Goal: Task Accomplishment & Management: Complete application form

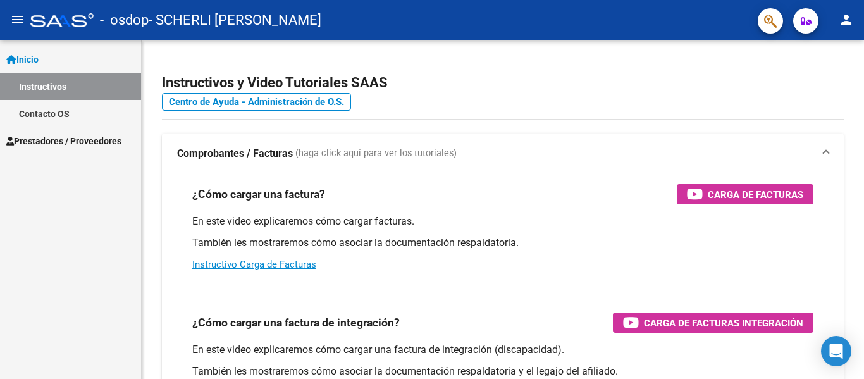
click at [35, 144] on span "Prestadores / Proveedores" at bounding box center [63, 141] width 115 height 14
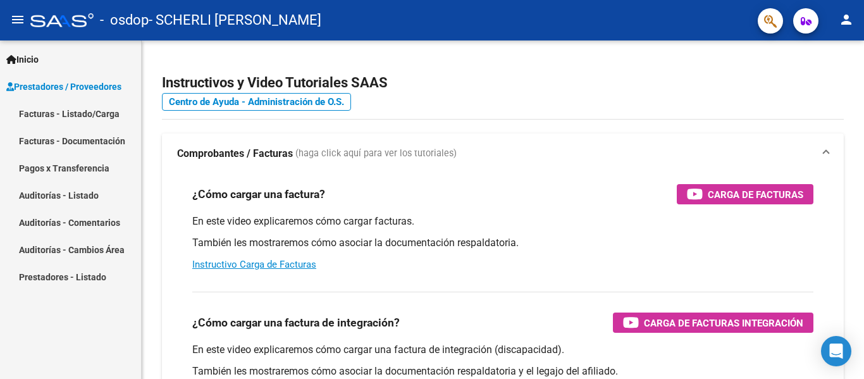
click at [92, 114] on link "Facturas - Listado/Carga" at bounding box center [70, 113] width 141 height 27
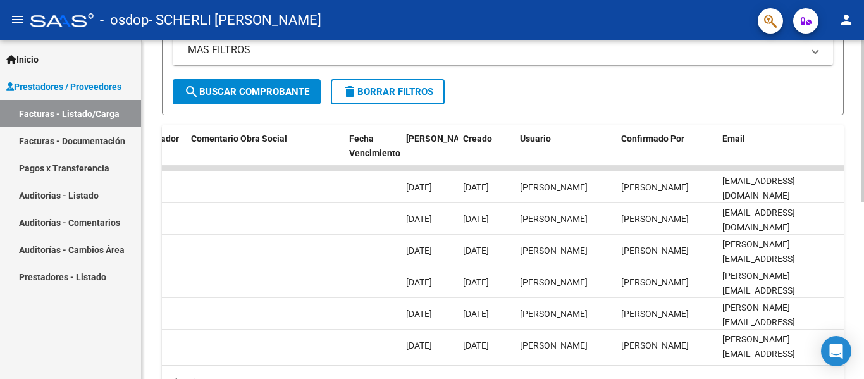
scroll to position [370, 0]
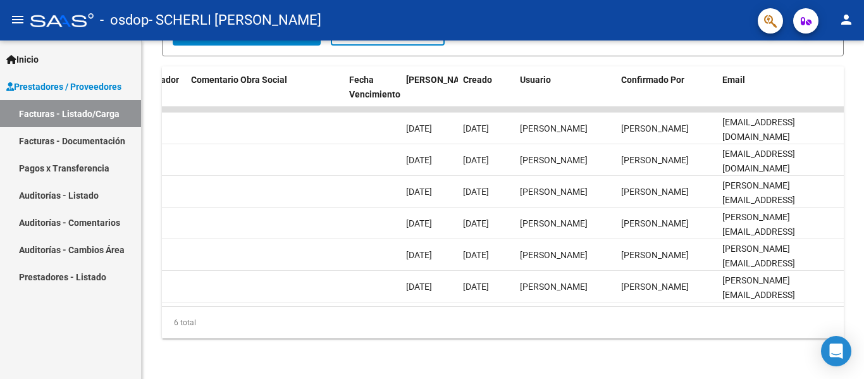
click at [59, 143] on link "Facturas - Documentación" at bounding box center [70, 140] width 141 height 27
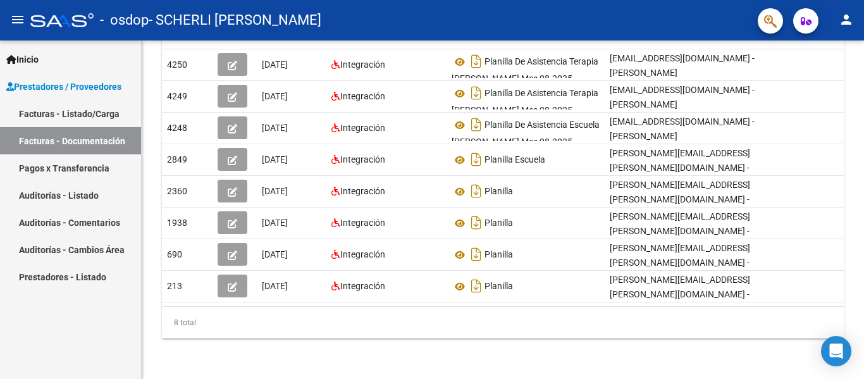
click at [69, 170] on link "Pagos x Transferencia" at bounding box center [70, 167] width 141 height 27
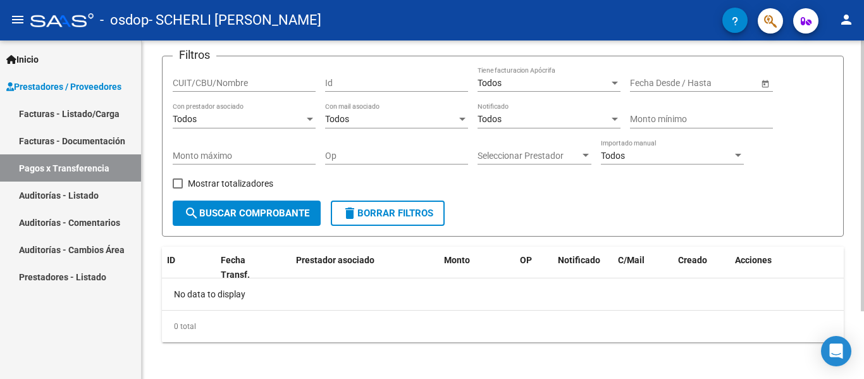
scroll to position [85, 0]
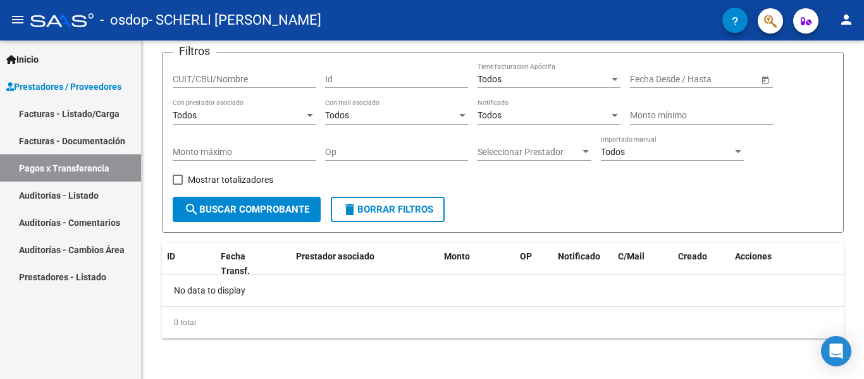
click at [77, 200] on link "Auditorías - Listado" at bounding box center [70, 195] width 141 height 27
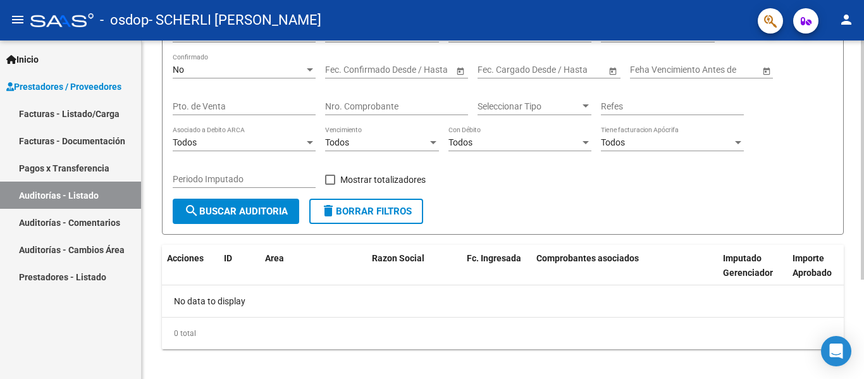
scroll to position [140, 0]
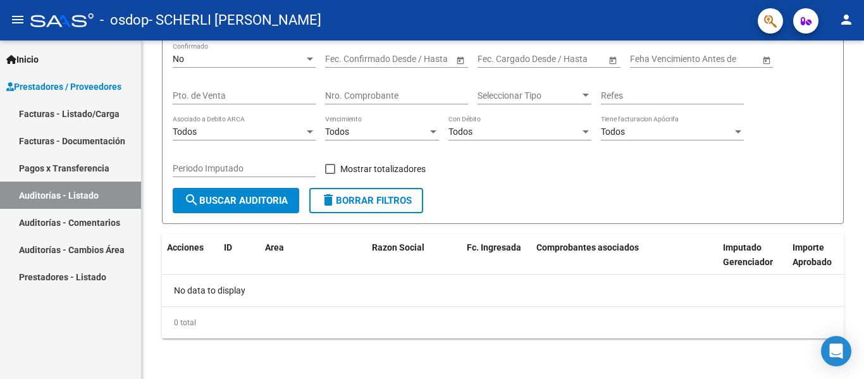
click at [42, 225] on link "Auditorías - Comentarios" at bounding box center [70, 222] width 141 height 27
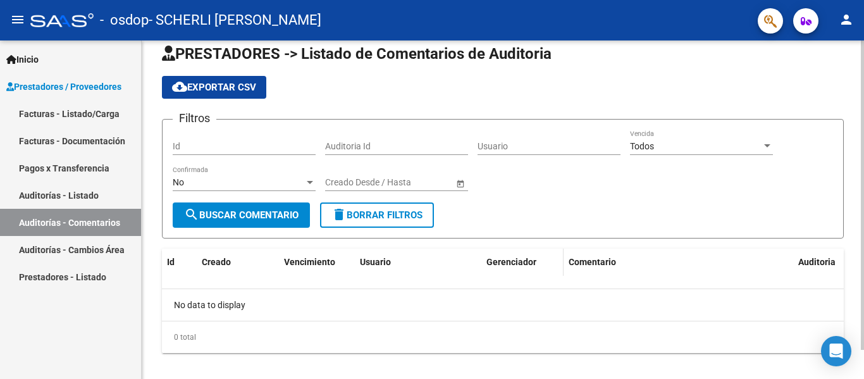
scroll to position [32, 0]
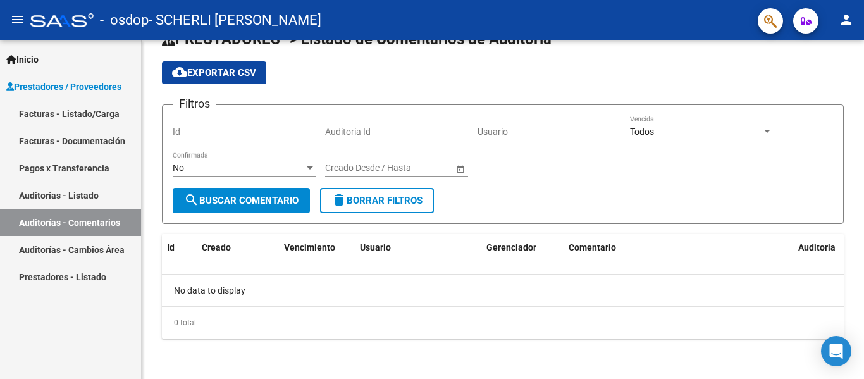
click at [33, 252] on link "Auditorías - Cambios Área" at bounding box center [70, 249] width 141 height 27
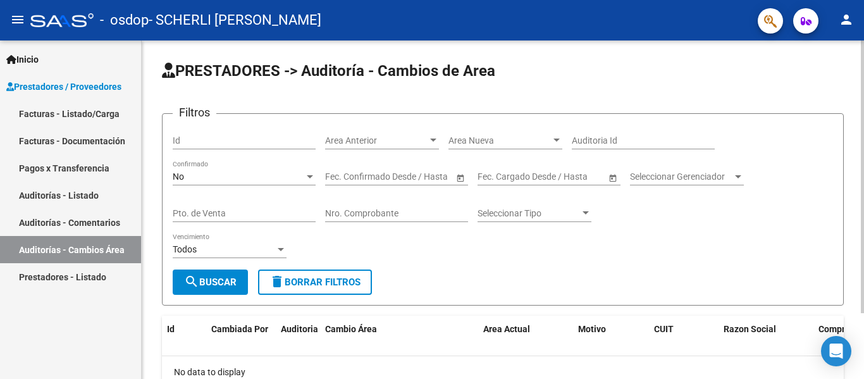
scroll to position [82, 0]
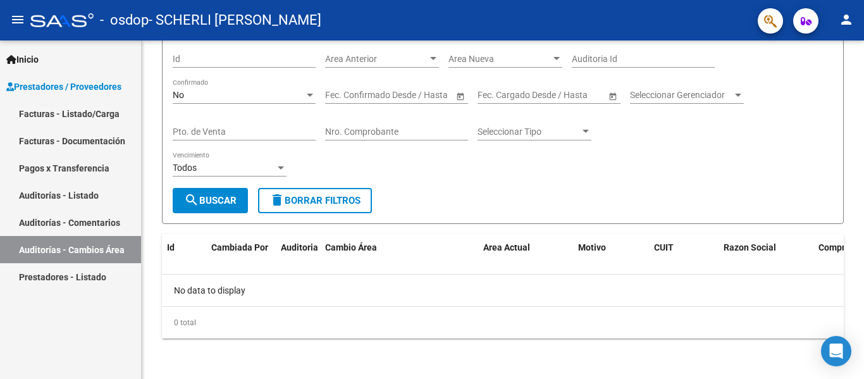
click at [49, 276] on link "Prestadores - Listado" at bounding box center [70, 276] width 141 height 27
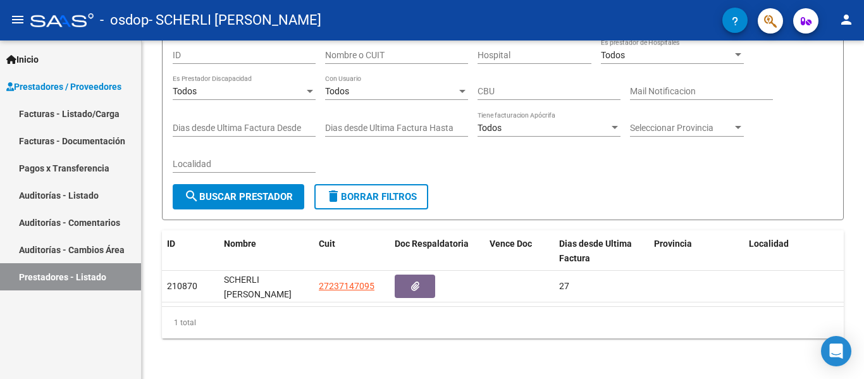
click at [34, 59] on span "Inicio" at bounding box center [22, 60] width 32 height 14
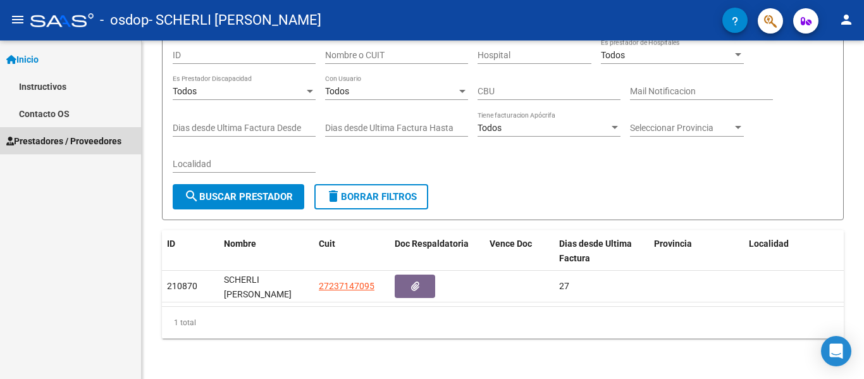
click at [55, 140] on span "Prestadores / Proveedores" at bounding box center [63, 141] width 115 height 14
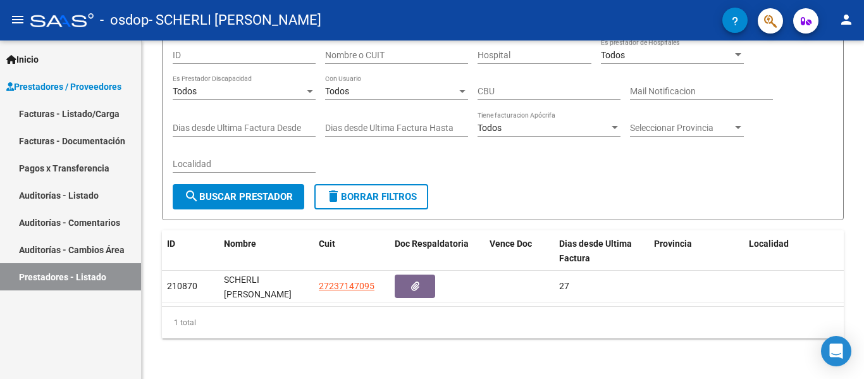
click at [58, 143] on link "Facturas - Documentación" at bounding box center [70, 140] width 141 height 27
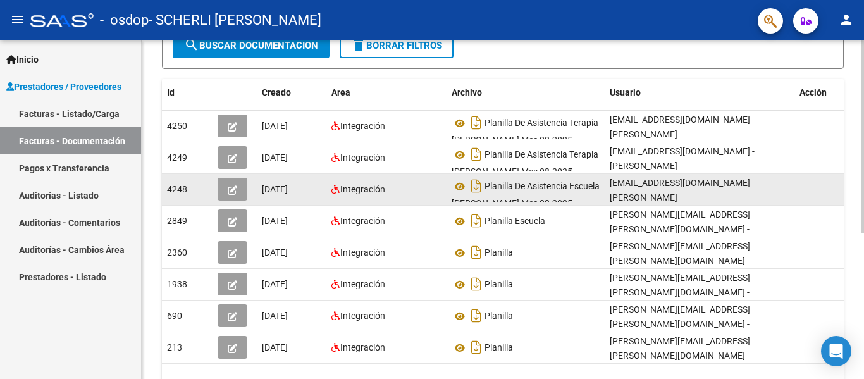
scroll to position [169, 0]
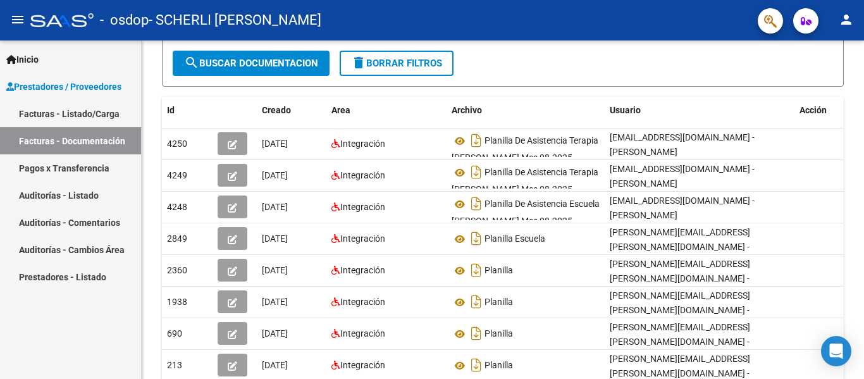
click at [78, 111] on link "Facturas - Listado/Carga" at bounding box center [70, 113] width 141 height 27
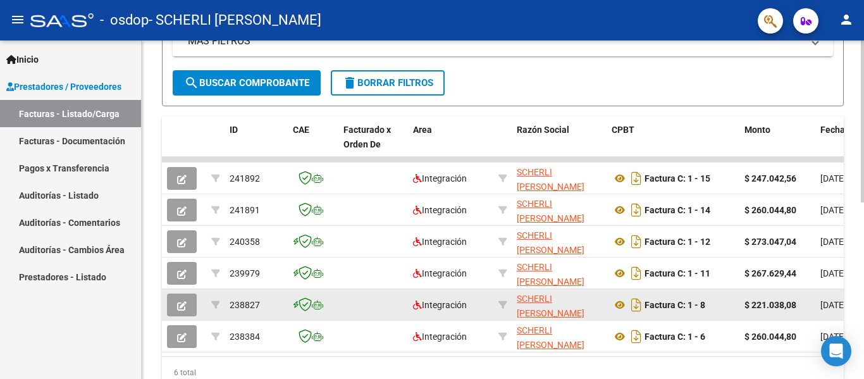
scroll to position [285, 0]
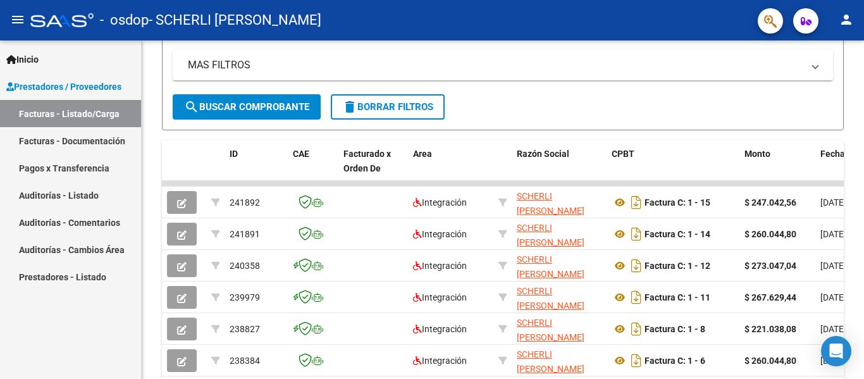
click at [78, 118] on link "Facturas - Listado/Carga" at bounding box center [70, 113] width 141 height 27
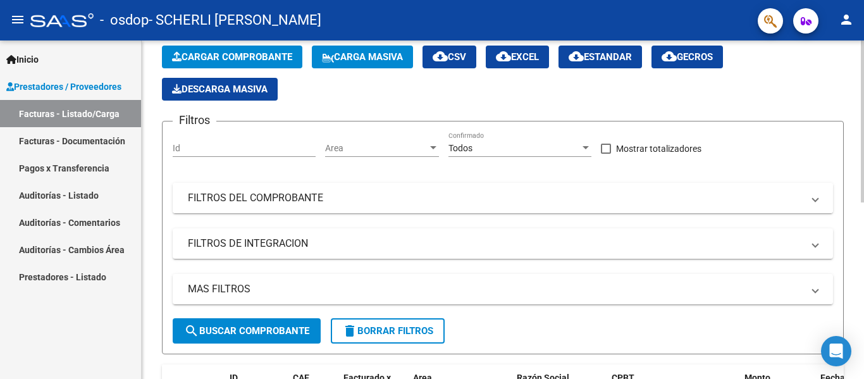
scroll to position [0, 0]
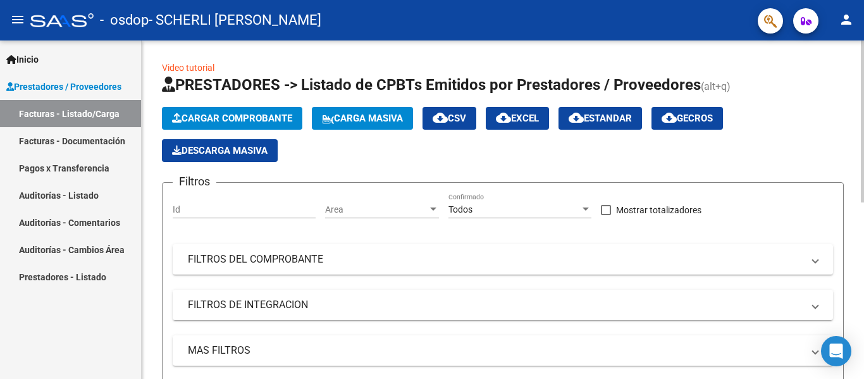
click at [359, 122] on span "Carga Masiva" at bounding box center [362, 118] width 81 height 11
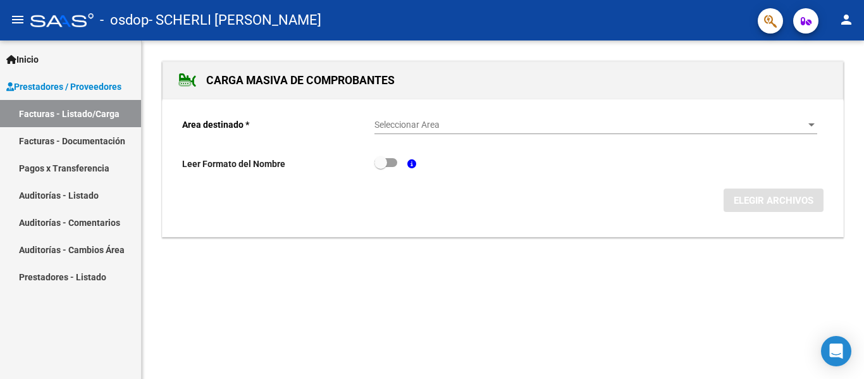
click at [395, 128] on span "Seleccionar Area" at bounding box center [591, 125] width 432 height 11
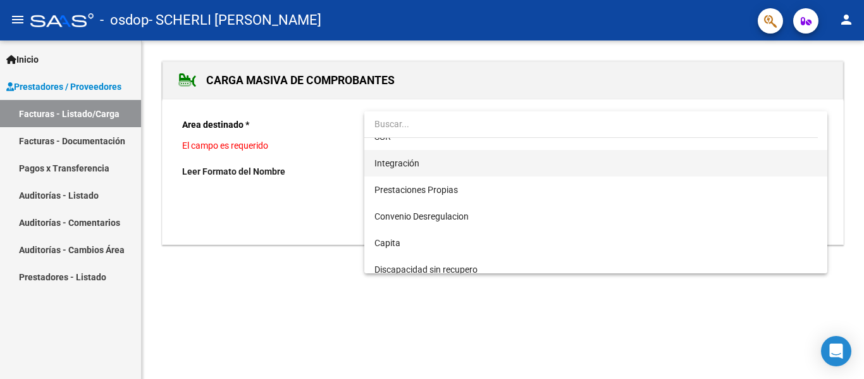
scroll to position [77, 0]
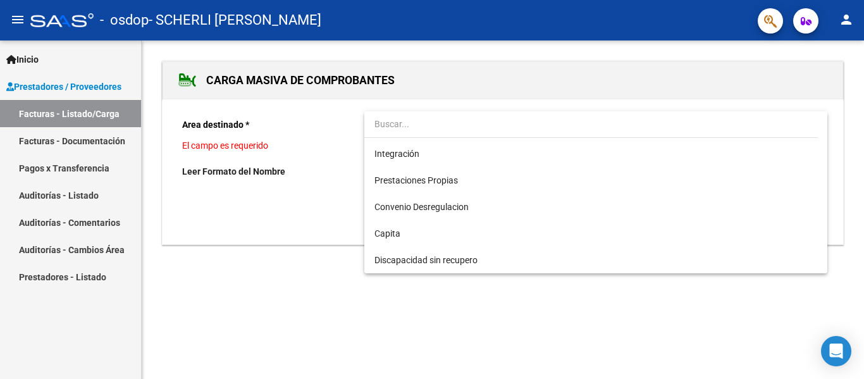
click at [307, 136] on div at bounding box center [432, 189] width 864 height 379
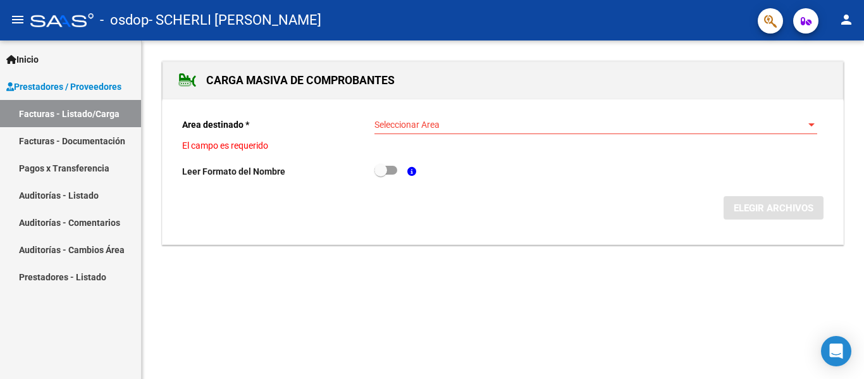
click at [51, 115] on link "Facturas - Listado/Carga" at bounding box center [70, 113] width 141 height 27
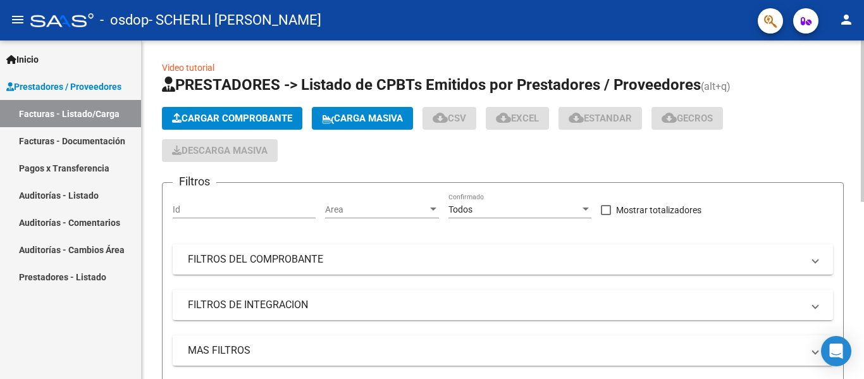
click at [254, 119] on span "Cargar Comprobante" at bounding box center [232, 118] width 120 height 11
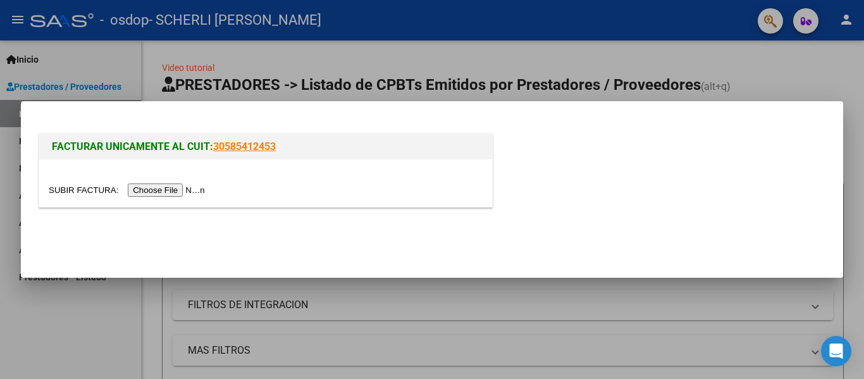
click at [171, 193] on input "file" at bounding box center [129, 189] width 160 height 13
click at [538, 187] on div "FACTURAR UNICAMENTE AL CUIT: 30585412453" at bounding box center [432, 173] width 792 height 84
click at [34, 90] on div at bounding box center [432, 189] width 864 height 379
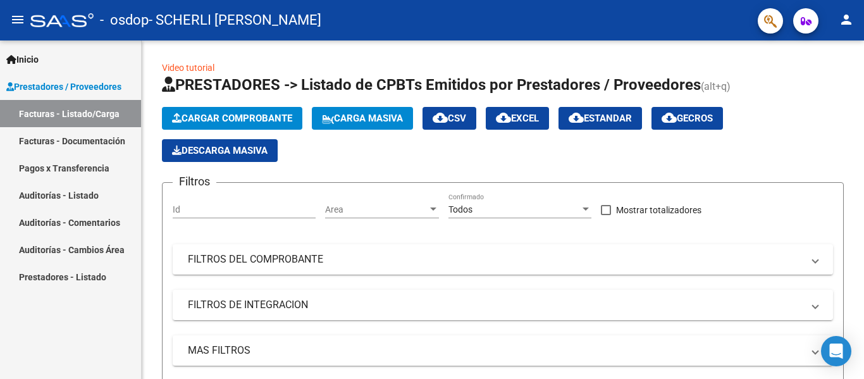
click at [87, 120] on link "Facturas - Listado/Carga" at bounding box center [70, 113] width 141 height 27
click at [39, 59] on span "Inicio" at bounding box center [22, 60] width 32 height 14
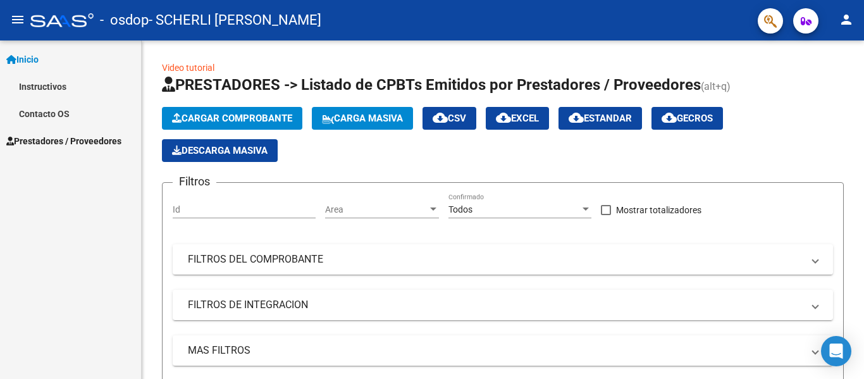
click at [49, 87] on link "Instructivos" at bounding box center [70, 86] width 141 height 27
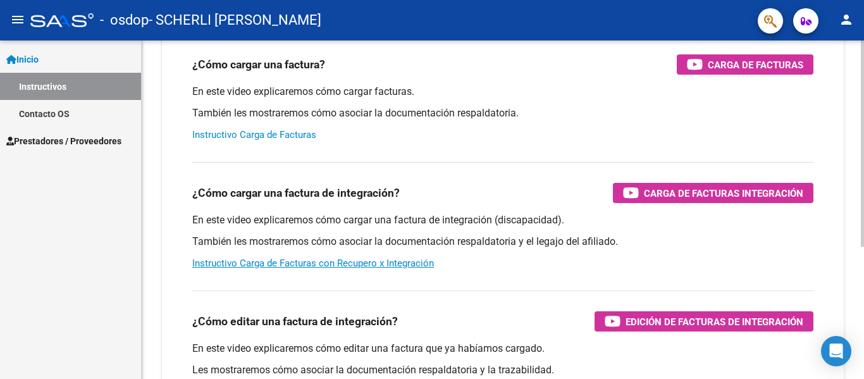
scroll to position [90, 0]
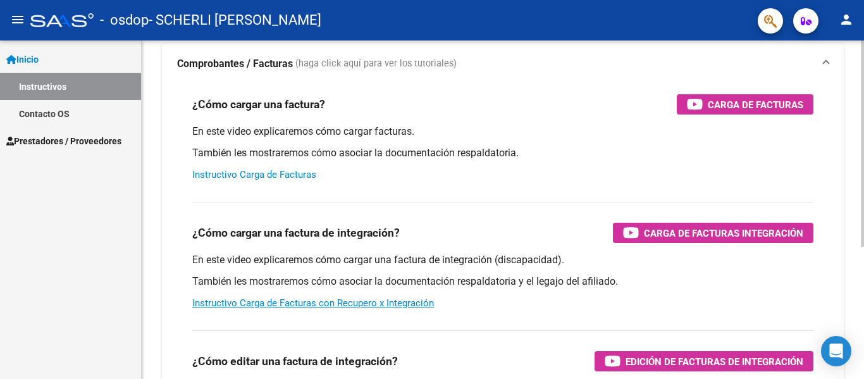
click at [282, 172] on link "Instructivo Carga de Facturas" at bounding box center [254, 174] width 124 height 11
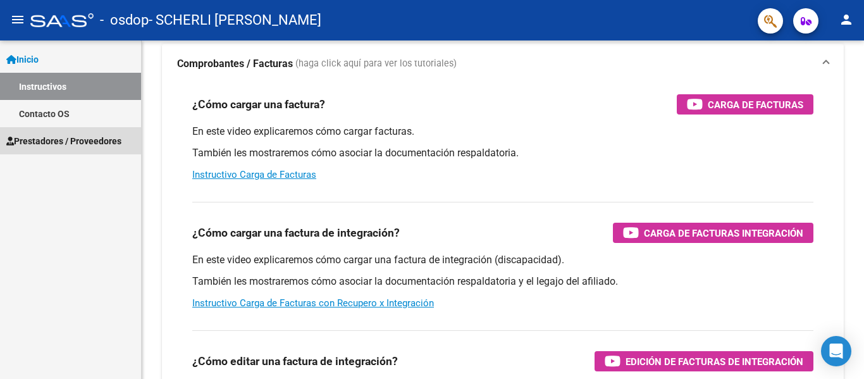
click at [53, 137] on span "Prestadores / Proveedores" at bounding box center [63, 141] width 115 height 14
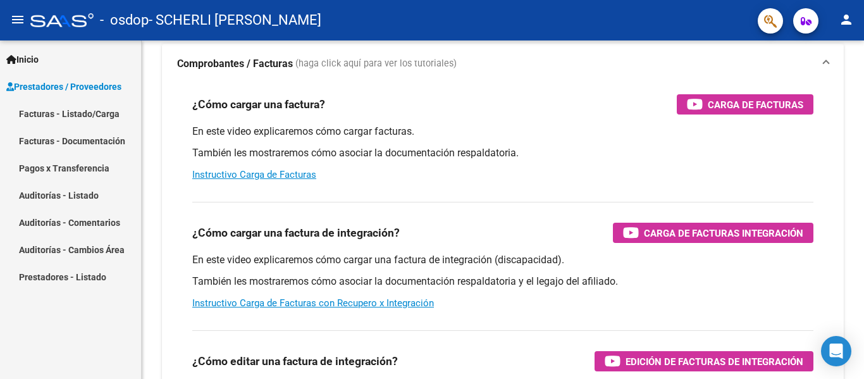
click at [61, 114] on link "Facturas - Listado/Carga" at bounding box center [70, 113] width 141 height 27
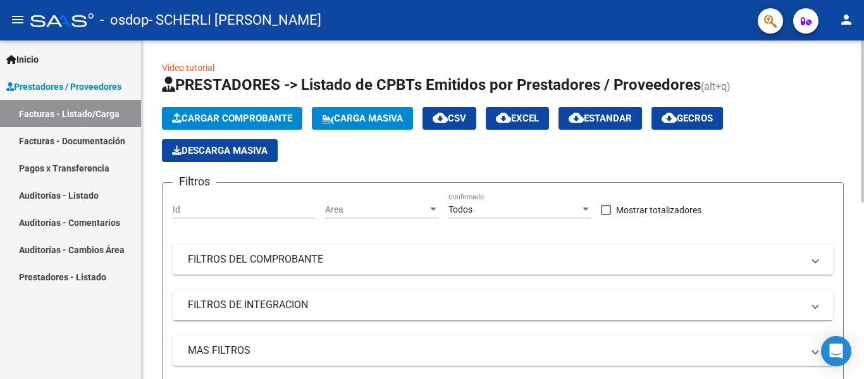
click at [267, 118] on span "Cargar Comprobante" at bounding box center [232, 118] width 120 height 11
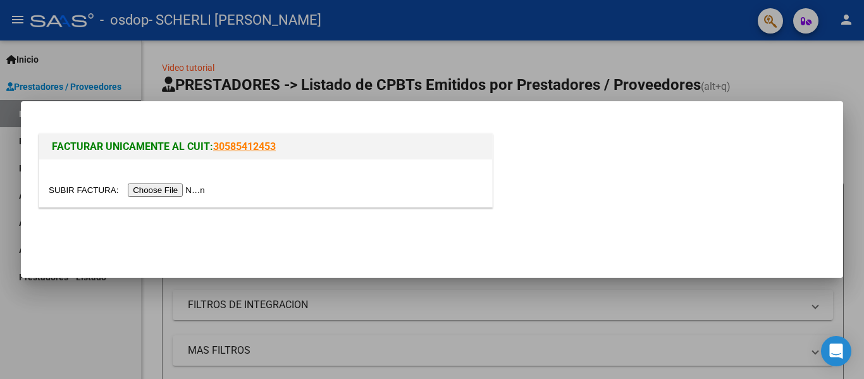
click at [202, 190] on input "file" at bounding box center [129, 189] width 160 height 13
click at [180, 190] on input "file" at bounding box center [129, 189] width 160 height 13
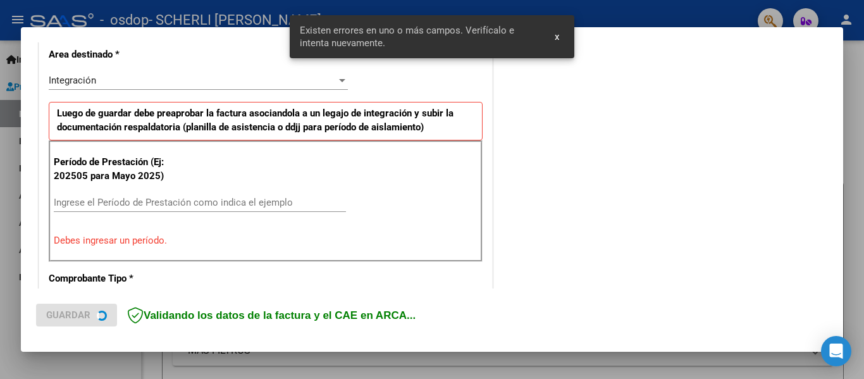
scroll to position [317, 0]
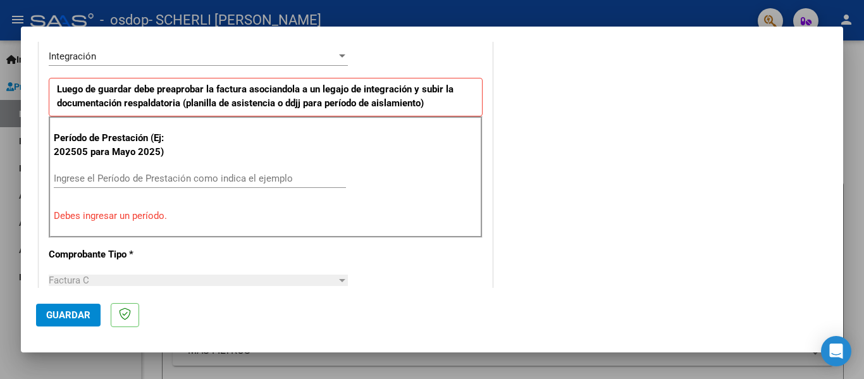
click at [283, 182] on input "Ingrese el Período de Prestación como indica el ejemplo" at bounding box center [200, 178] width 292 height 11
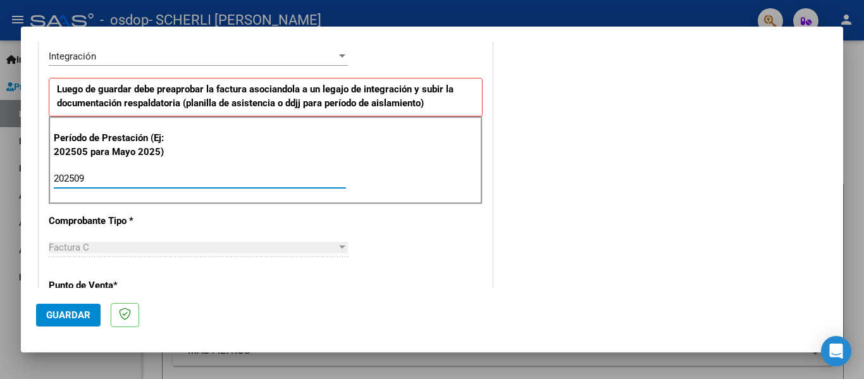
type input "202509"
click at [263, 231] on div "CUIT * 27-23714709-5 Ingresar CUIT ANALISIS PRESTADOR SCHERLI JORGELINA RUTH AR…" at bounding box center [265, 359] width 453 height 952
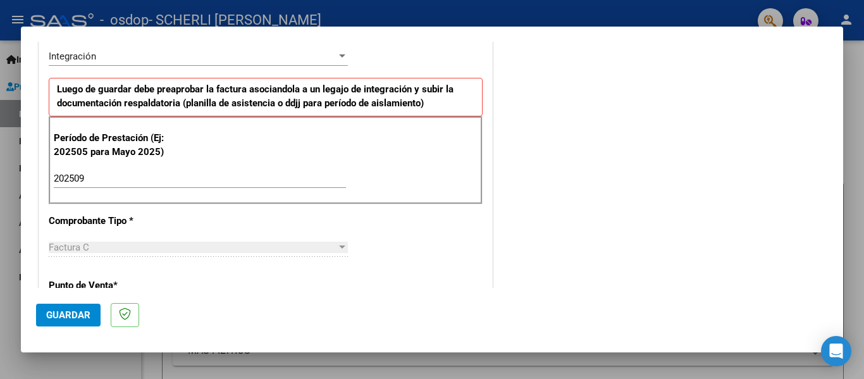
click at [245, 267] on div "Factura C Seleccionar Tipo" at bounding box center [198, 253] width 299 height 31
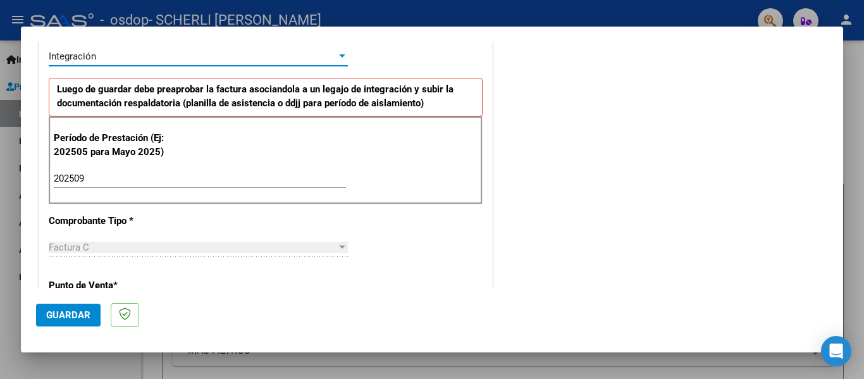
click at [339, 57] on div at bounding box center [342, 55] width 6 height 3
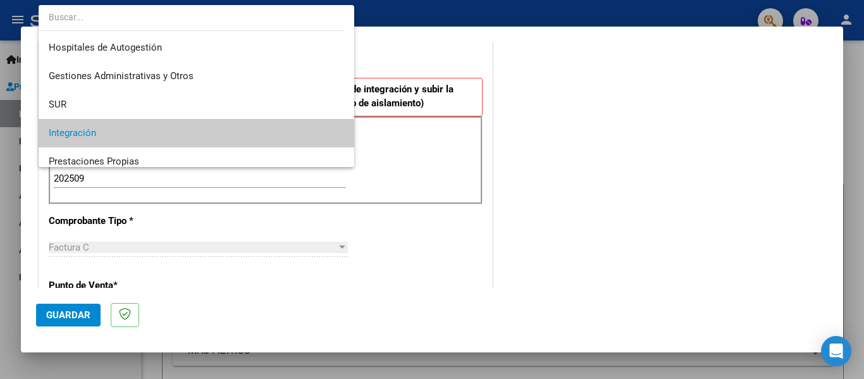
scroll to position [77, 0]
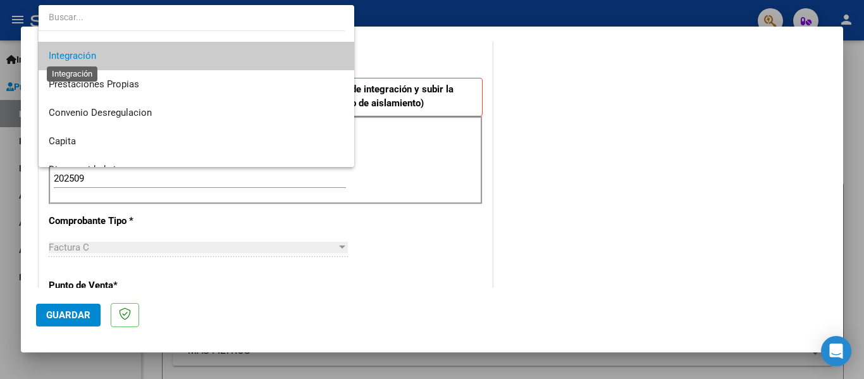
click at [56, 58] on span "Integración" at bounding box center [72, 55] width 47 height 11
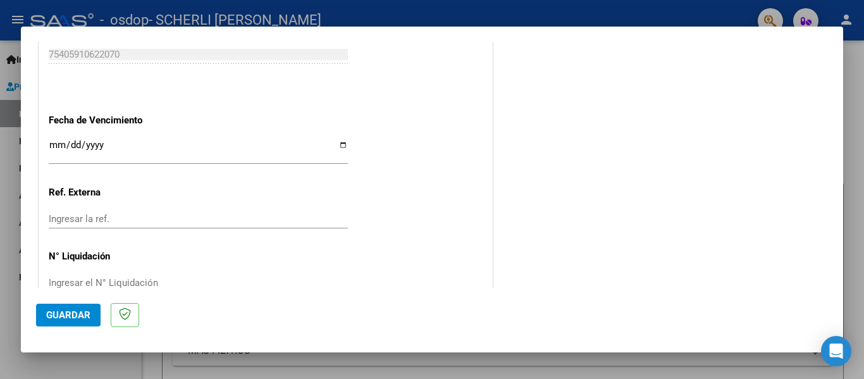
scroll to position [783, 0]
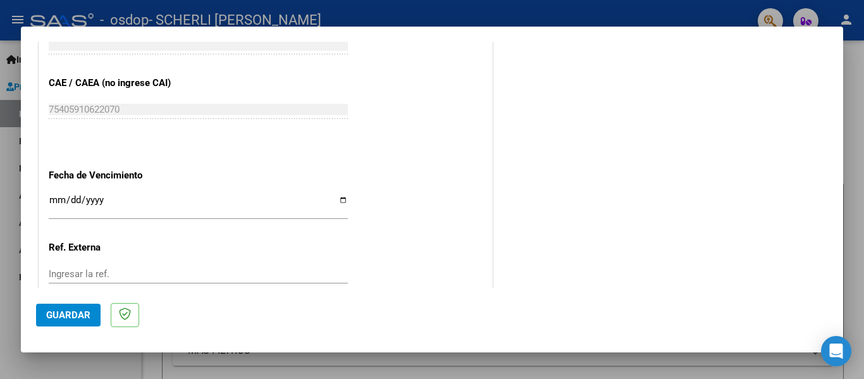
click at [154, 201] on input "Ingresar la fecha" at bounding box center [198, 205] width 299 height 20
click at [340, 199] on input "Ingresar la fecha" at bounding box center [198, 205] width 299 height 20
type input "2025-10-16"
click at [130, 273] on input "Ingresar la ref." at bounding box center [198, 273] width 299 height 11
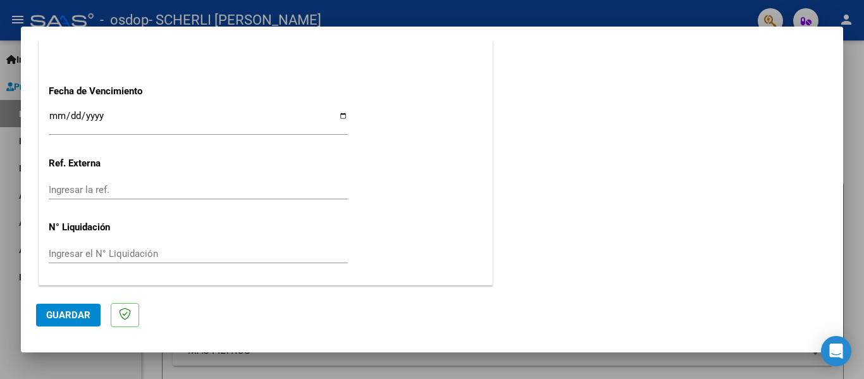
click at [130, 252] on input "Ingresar el N° Liquidación" at bounding box center [198, 253] width 299 height 11
click at [112, 252] on input "Ingresar el N° Liquidación" at bounding box center [198, 253] width 299 height 11
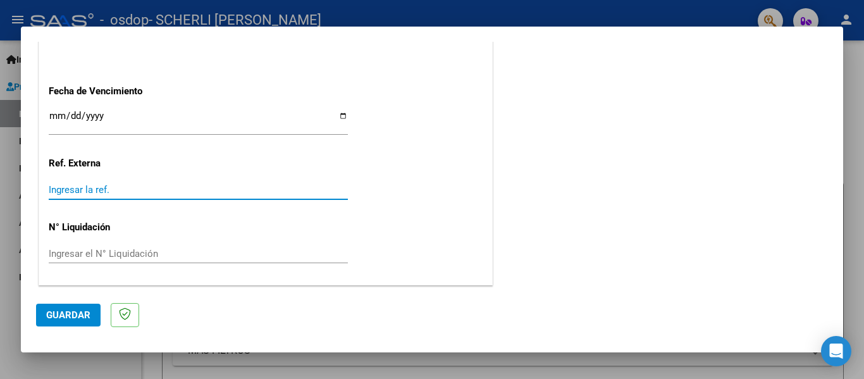
click at [112, 189] on input "Ingresar la ref." at bounding box center [198, 189] width 299 height 11
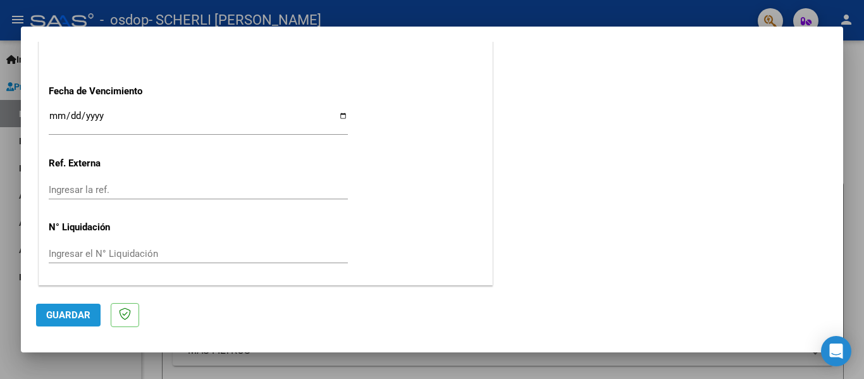
click at [68, 317] on span "Guardar" at bounding box center [68, 314] width 44 height 11
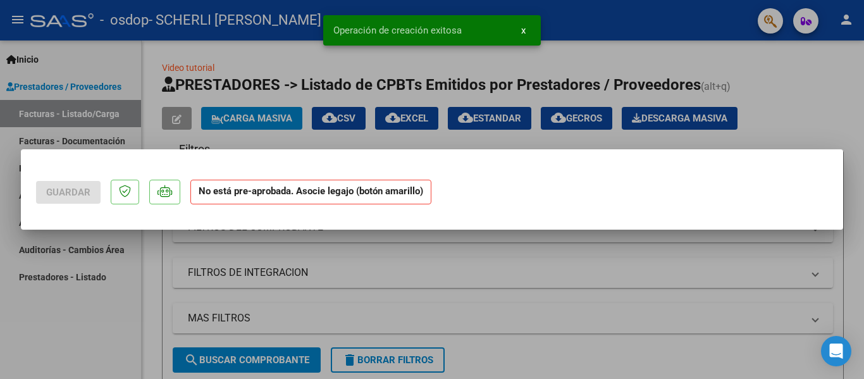
scroll to position [0, 0]
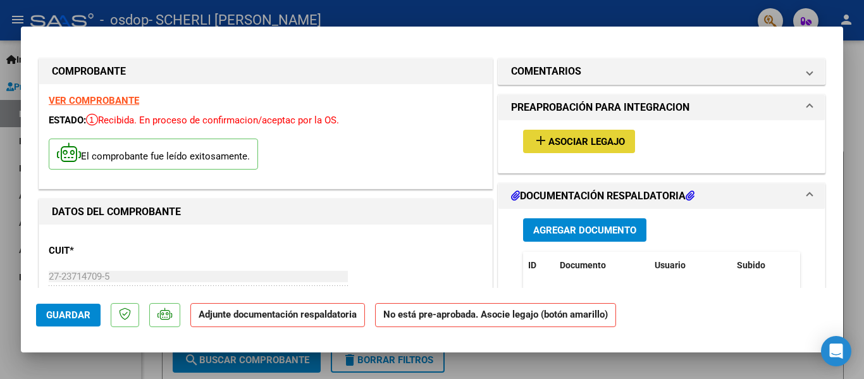
click at [576, 146] on span "Asociar Legajo" at bounding box center [587, 141] width 77 height 11
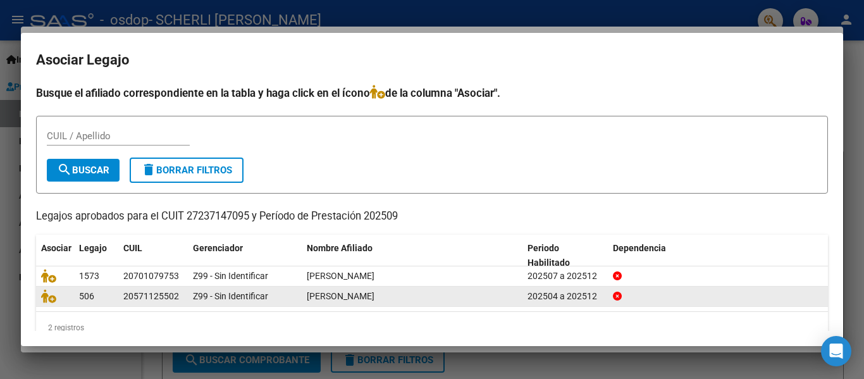
click at [464, 299] on div "MONTAÑO VERDE ALEJO" at bounding box center [412, 296] width 211 height 15
click at [161, 298] on div "20571125502" at bounding box center [151, 296] width 56 height 15
click at [456, 300] on div "MONTAÑO VERDE ALEJO" at bounding box center [412, 296] width 211 height 15
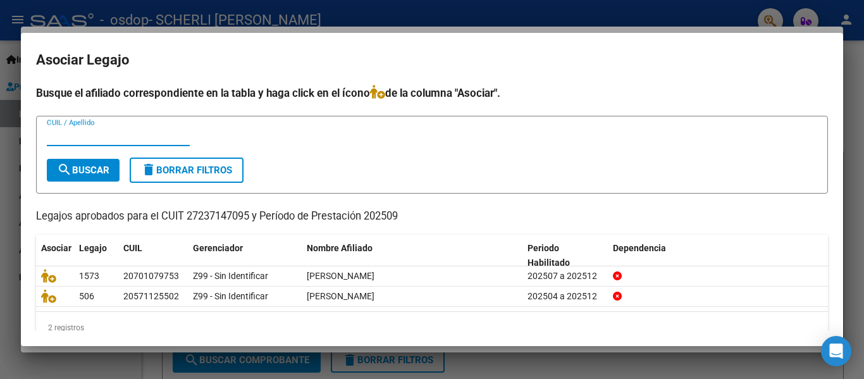
click at [79, 131] on input "CUIL / Apellido" at bounding box center [118, 135] width 143 height 11
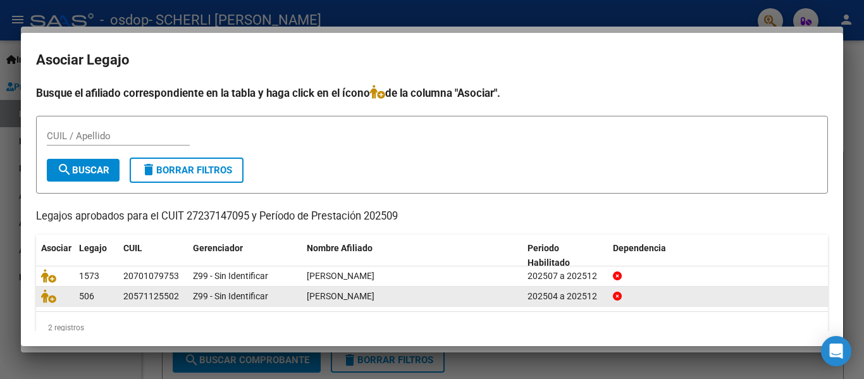
drag, startPoint x: 124, startPoint y: 297, endPoint x: 176, endPoint y: 294, distance: 51.9
click at [176, 294] on div "20571125502" at bounding box center [151, 296] width 56 height 15
copy div "20571125502"
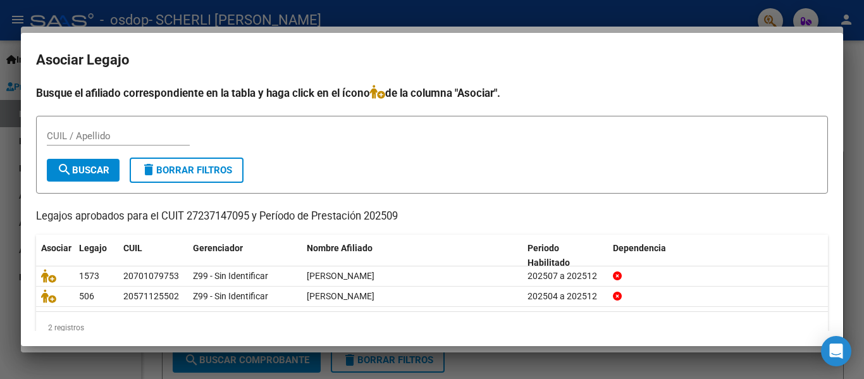
click at [116, 142] on div "CUIL / Apellido" at bounding box center [118, 136] width 143 height 19
paste input "20571125502"
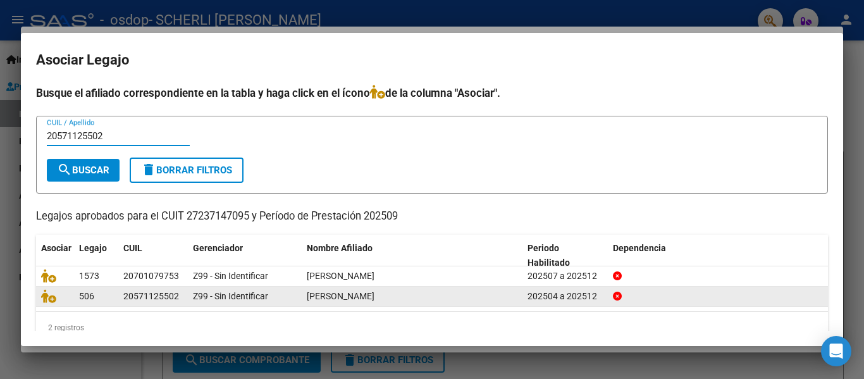
type input "20571125502"
click at [116, 299] on datatable-body-cell "506" at bounding box center [96, 297] width 44 height 20
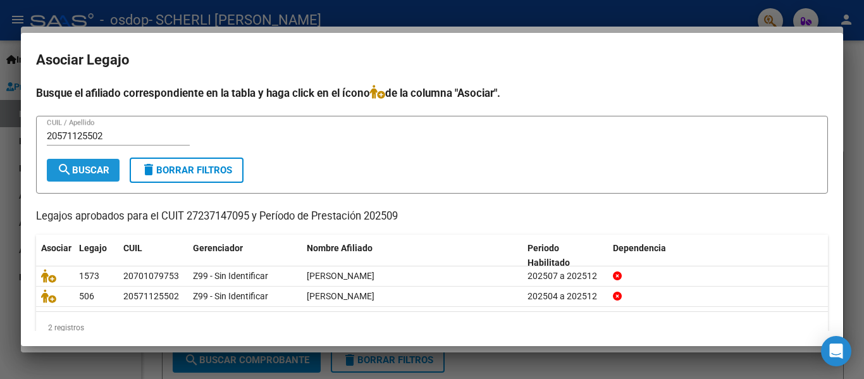
click at [88, 170] on span "search Buscar" at bounding box center [83, 170] width 53 height 11
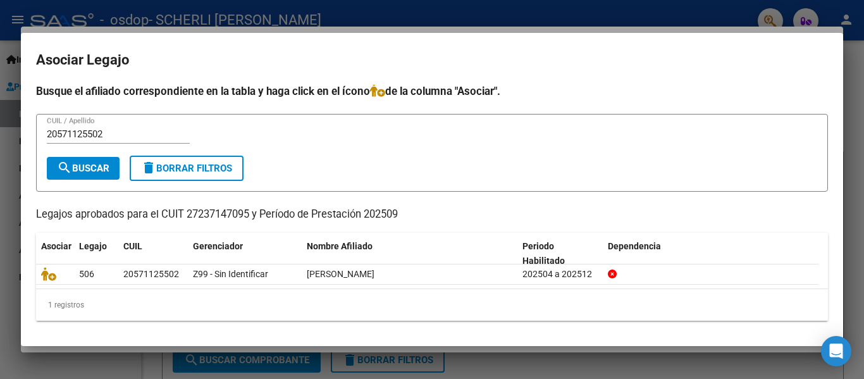
scroll to position [3, 0]
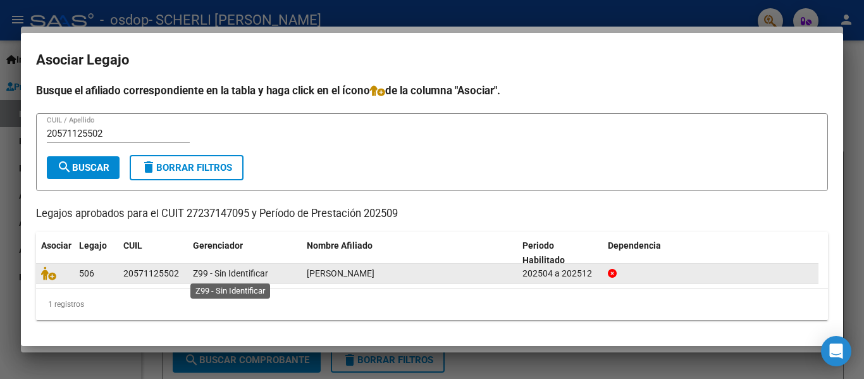
click at [240, 274] on span "Z99 - Sin Identificar" at bounding box center [230, 273] width 75 height 10
click at [164, 273] on div "20571125502" at bounding box center [151, 273] width 56 height 15
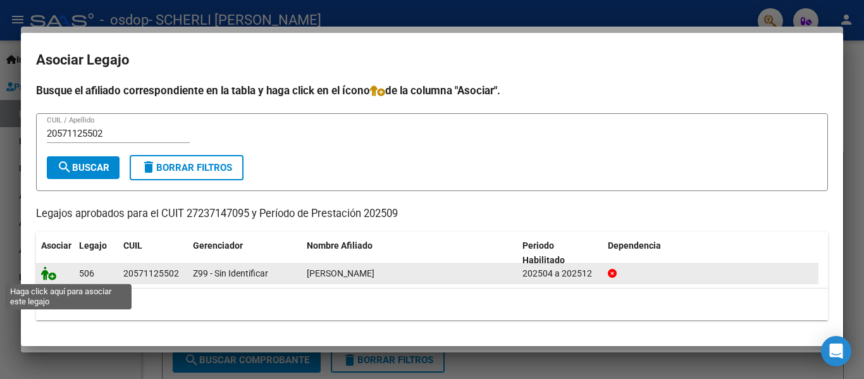
click at [49, 275] on icon at bounding box center [48, 273] width 15 height 14
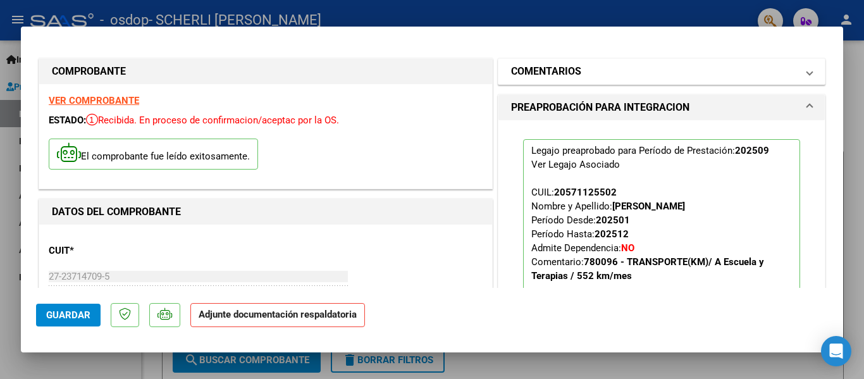
click at [807, 72] on span at bounding box center [809, 71] width 5 height 15
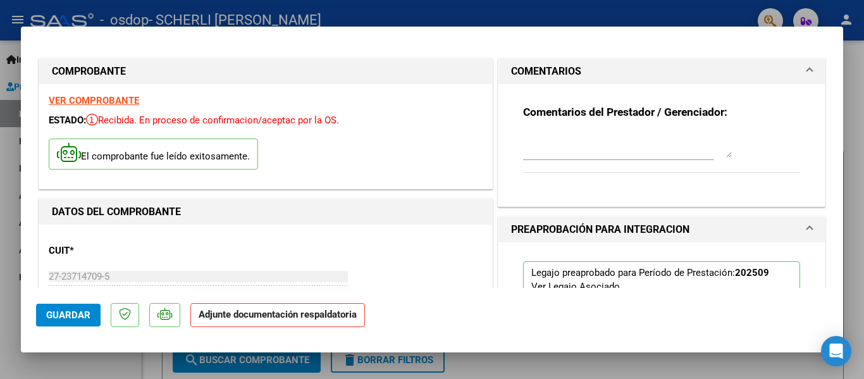
click at [693, 147] on textarea at bounding box center [627, 144] width 209 height 25
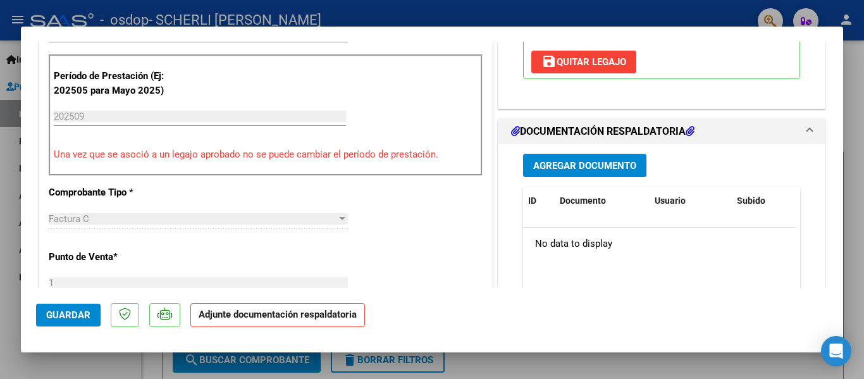
scroll to position [380, 0]
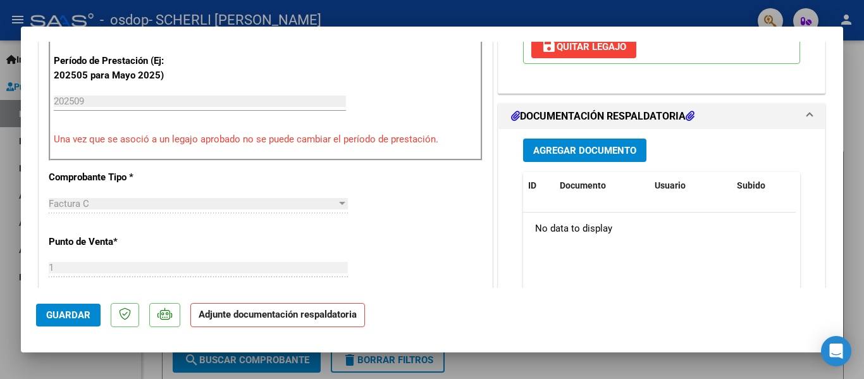
click at [593, 150] on span "Agregar Documento" at bounding box center [584, 150] width 103 height 11
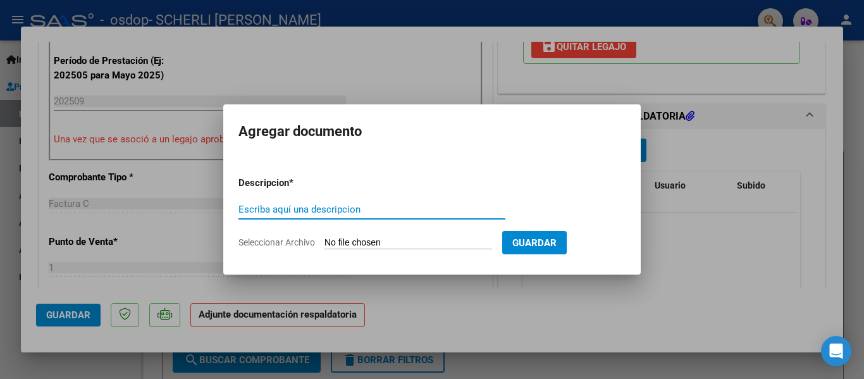
click at [314, 213] on input "Escriba aquí una descripcion" at bounding box center [372, 209] width 267 height 11
type input "p"
type input "PLANILLAS DE ASISTENCIA ESCUELAS Y TERAPIAS MES 09-2026"
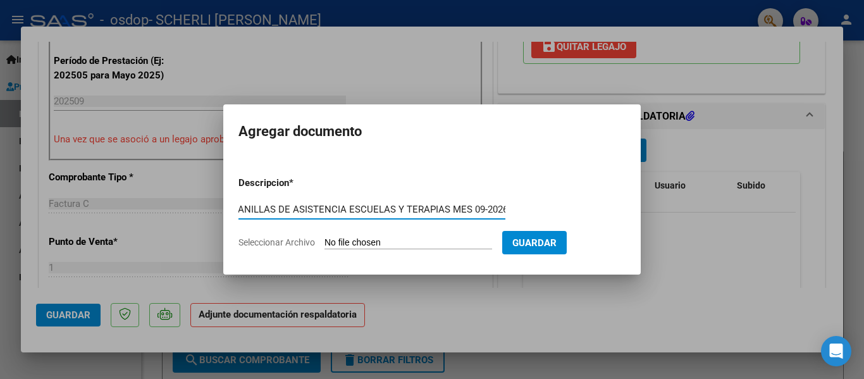
click at [349, 242] on input "Seleccionar Archivo" at bounding box center [409, 243] width 168 height 12
type input "C:\fakepath\Planilla Asistencia Escuela Alejó Montaño 09-2025 .pdf"
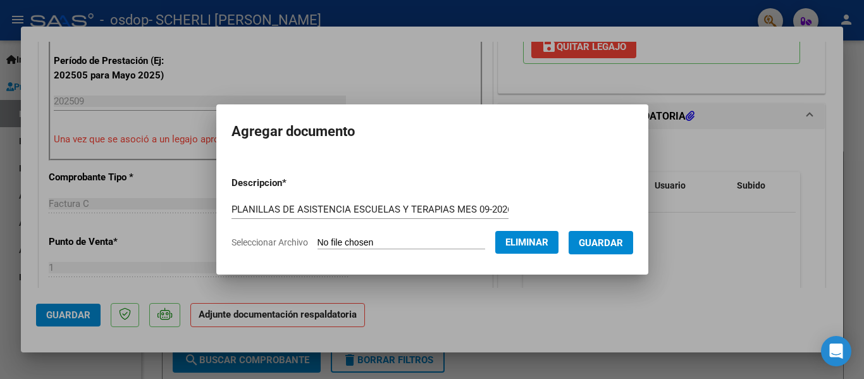
click at [620, 249] on button "Guardar" at bounding box center [601, 242] width 65 height 23
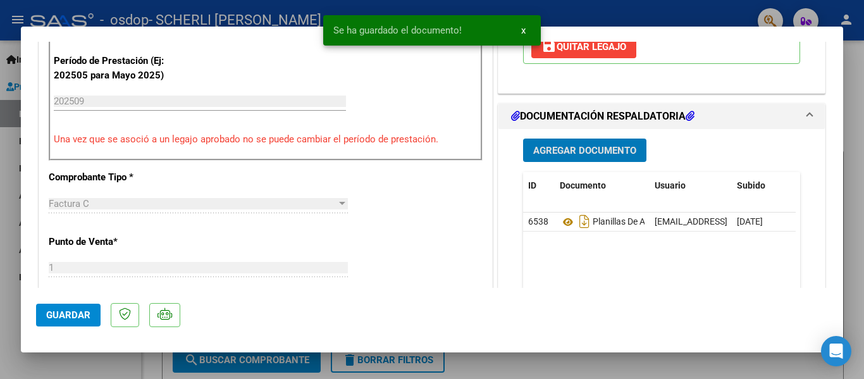
click at [583, 151] on span "Agregar Documento" at bounding box center [584, 150] width 103 height 11
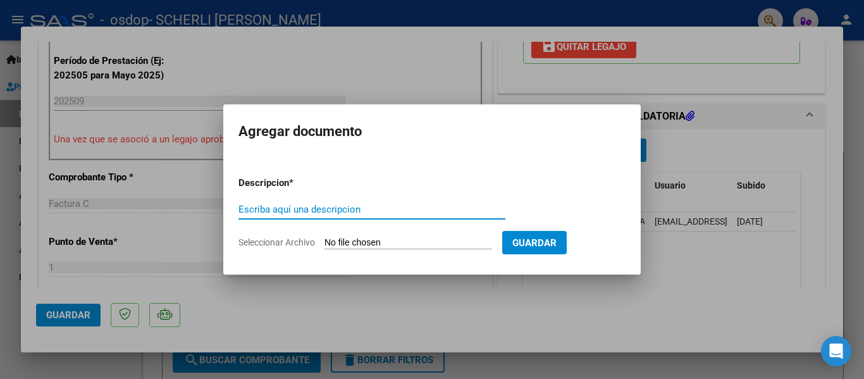
click at [163, 230] on div at bounding box center [432, 189] width 864 height 379
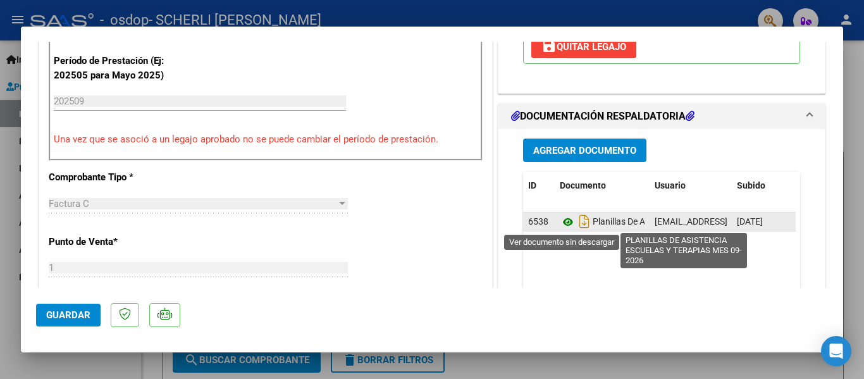
click at [563, 223] on icon at bounding box center [568, 222] width 16 height 15
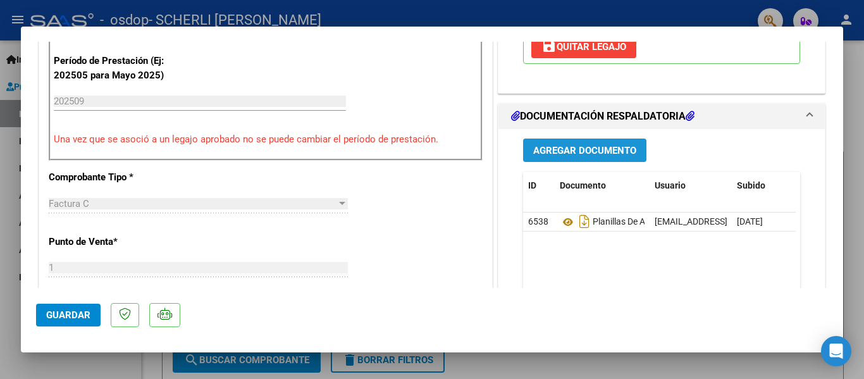
click at [589, 152] on span "Agregar Documento" at bounding box center [584, 150] width 103 height 11
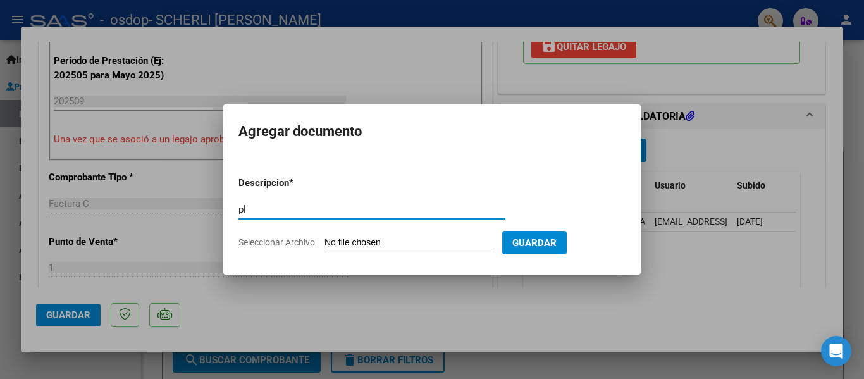
type input "p"
type input "PLANILLA ASISTENCIA TERAPIAS MES 09-2025"
click at [412, 239] on input "Seleccionar Archivo" at bounding box center [409, 243] width 168 height 12
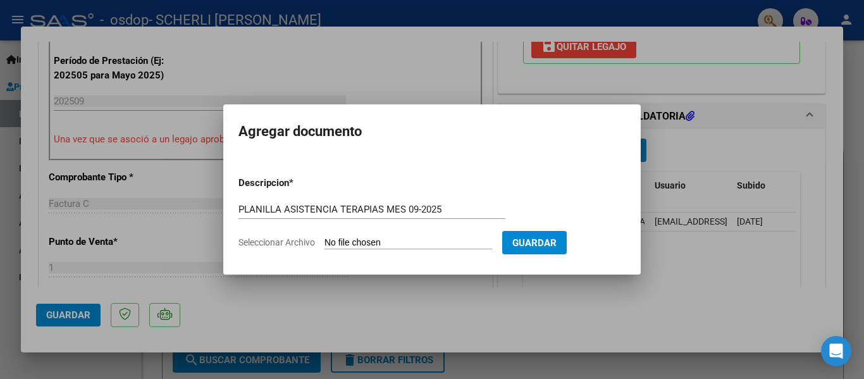
type input "C:\fakepath\Planilla Asistencia Terapias Alejó Montaño mes 09-2025.pdf"
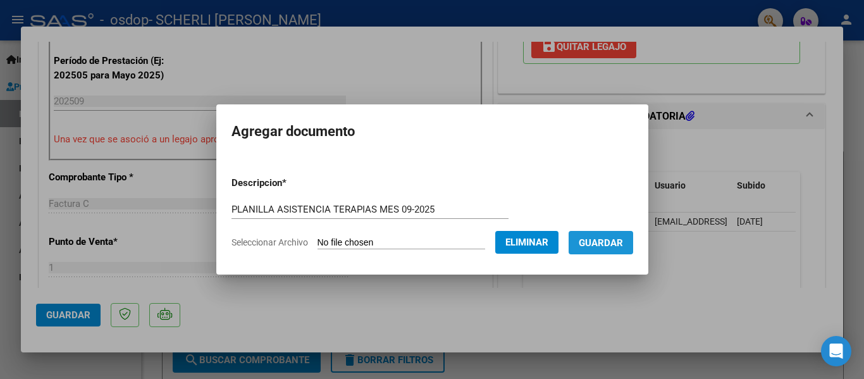
click at [618, 235] on button "Guardar" at bounding box center [601, 242] width 65 height 23
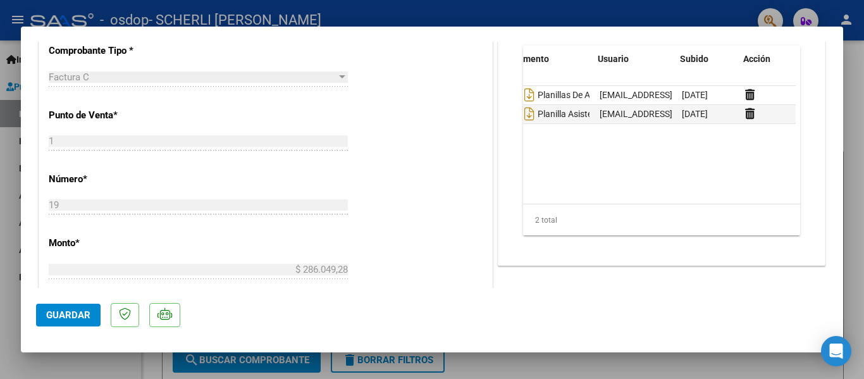
scroll to position [0, 57]
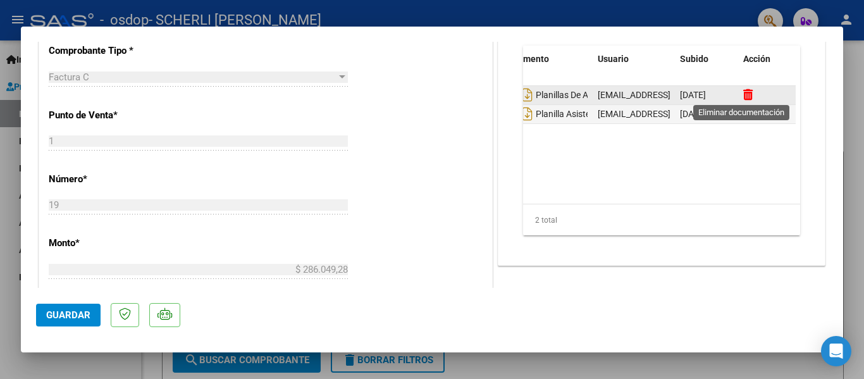
click at [744, 95] on icon at bounding box center [747, 95] width 9 height 12
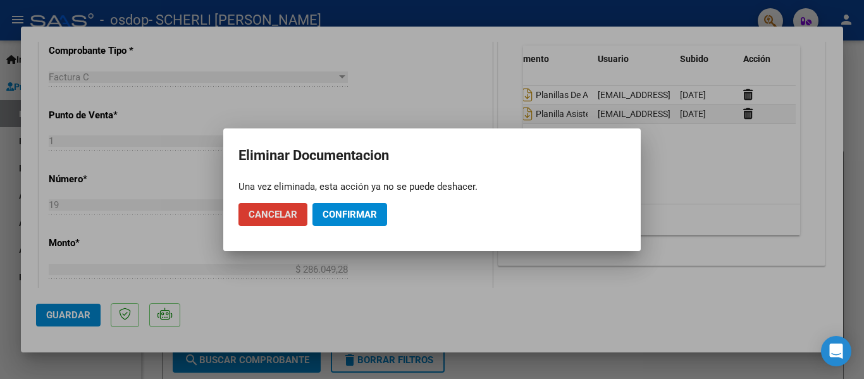
click at [340, 217] on span "Confirmar" at bounding box center [350, 214] width 54 height 11
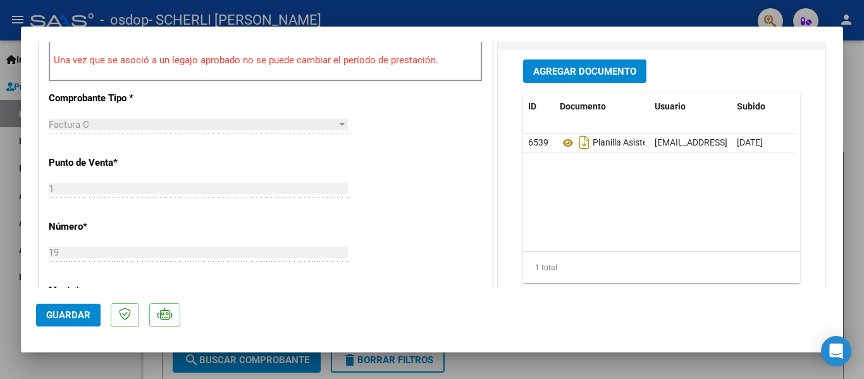
scroll to position [380, 0]
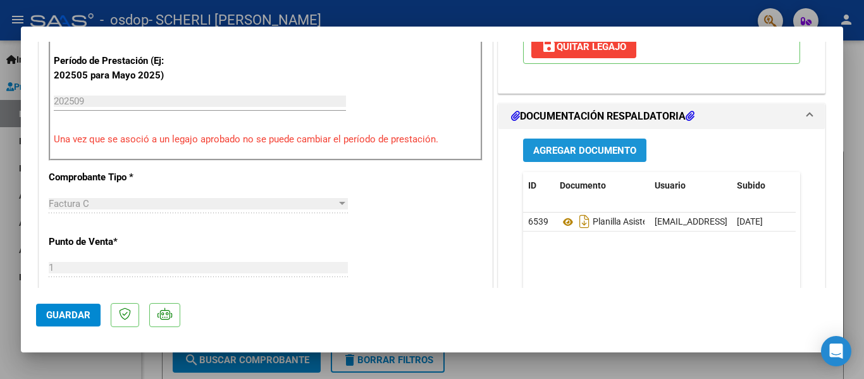
click at [583, 156] on span "Agregar Documento" at bounding box center [584, 150] width 103 height 11
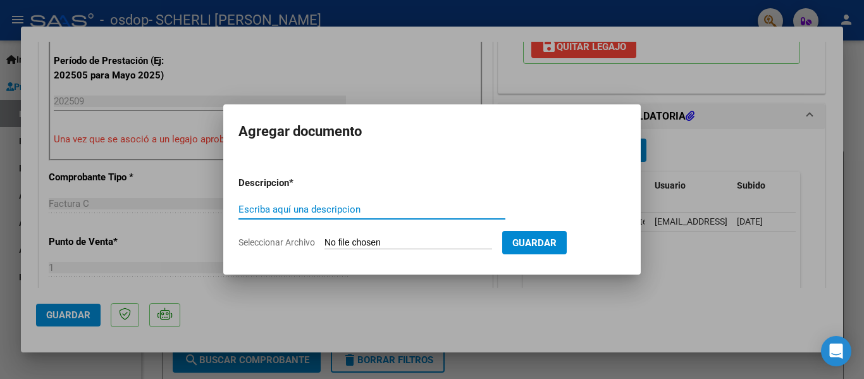
click at [378, 214] on input "Escriba aquí una descripcion" at bounding box center [372, 209] width 267 height 11
type input "PLANILLA DE ASISTENCIA ESCUELA MES 09-2025"
click at [376, 246] on input "Seleccionar Archivo" at bounding box center [409, 243] width 168 height 12
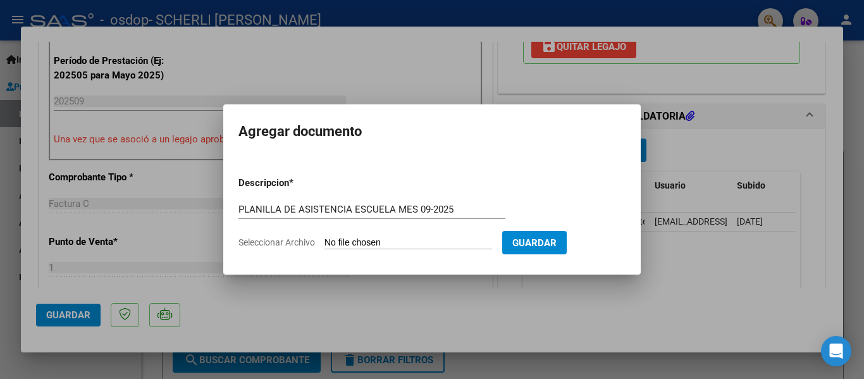
type input "C:\fakepath\Planilla Asistencia Escuela Alejó Montaño 09-2025 .pdf"
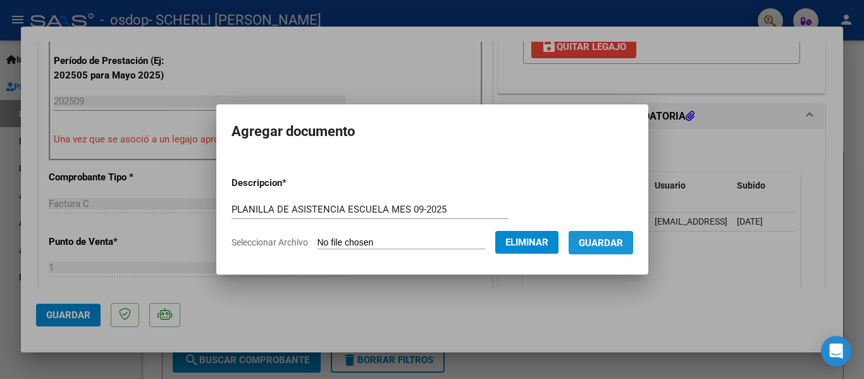
click at [606, 244] on span "Guardar" at bounding box center [601, 242] width 44 height 11
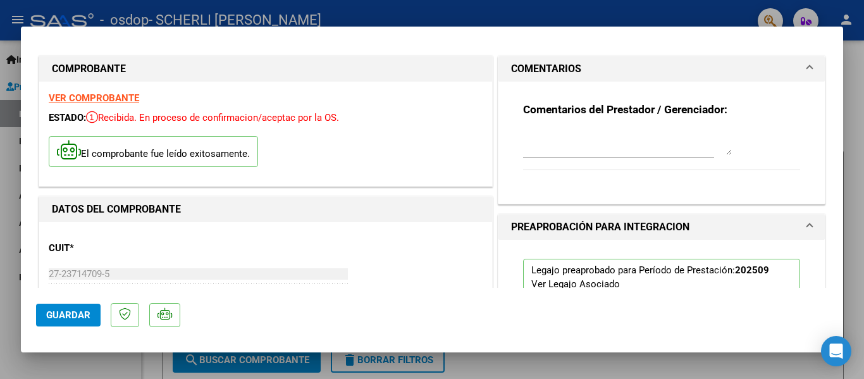
scroll to position [0, 0]
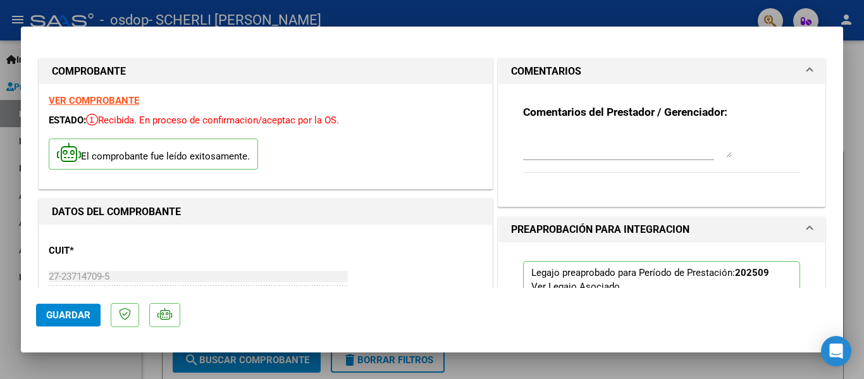
click at [615, 152] on textarea at bounding box center [627, 144] width 209 height 25
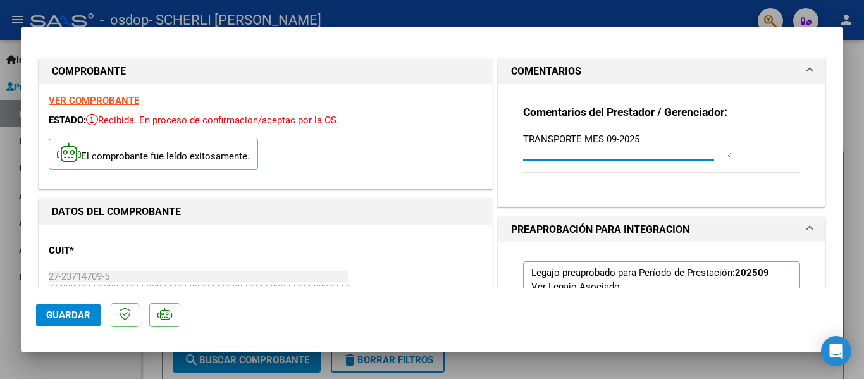
click at [582, 140] on textarea "TRANSPORTE MES 09-2025" at bounding box center [627, 144] width 209 height 25
click at [548, 151] on textarea "TRANSPORTE A ESCUELA Y TERAPIAS MES 09-2025" at bounding box center [627, 144] width 209 height 25
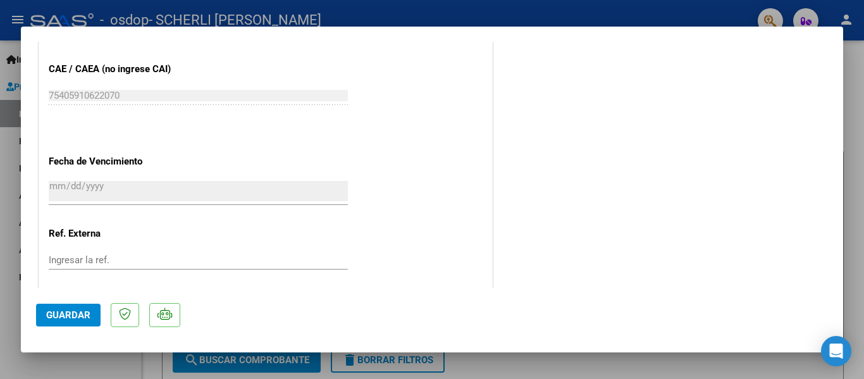
scroll to position [886, 0]
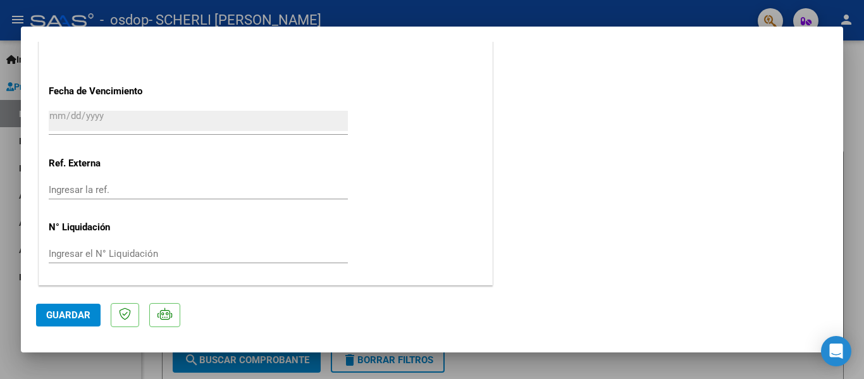
type textarea "TRANSPORTE A ESCUELA Y TERAPIAS MES 09-2025 [PERSON_NAME]"
click at [76, 316] on span "Guardar" at bounding box center [68, 314] width 44 height 11
click at [72, 318] on span "Guardar" at bounding box center [68, 314] width 44 height 11
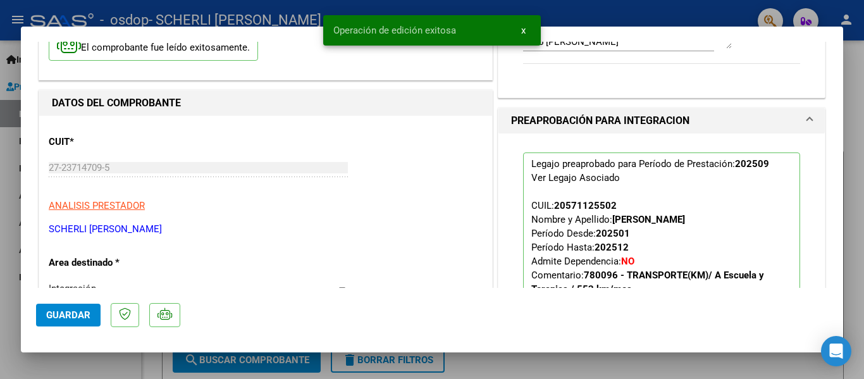
scroll to position [0, 0]
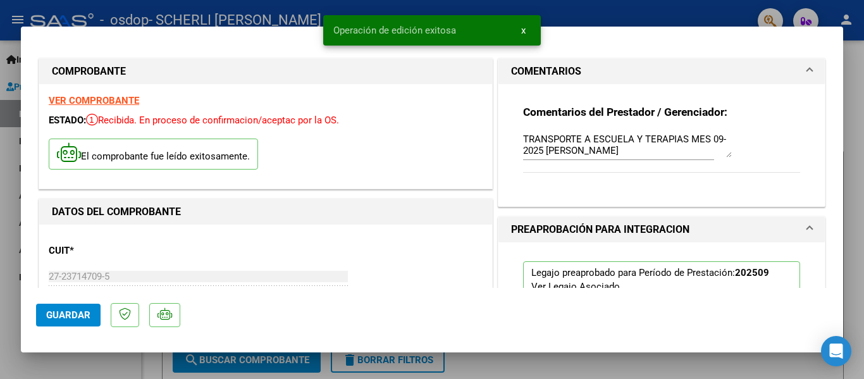
click at [471, 130] on div "VER COMPROBANTE ESTADO: Recibida. En proceso de confirmacion/aceptac por la OS.…" at bounding box center [265, 136] width 453 height 104
click at [523, 29] on span "x" at bounding box center [523, 30] width 4 height 11
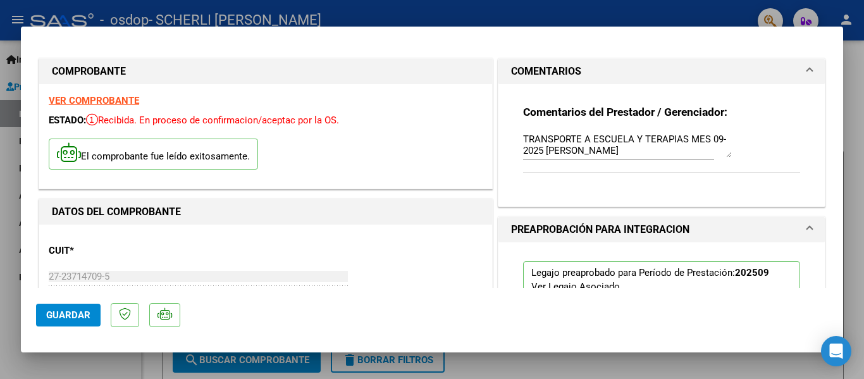
click at [11, 142] on div at bounding box center [432, 189] width 864 height 379
type input "$ 0,00"
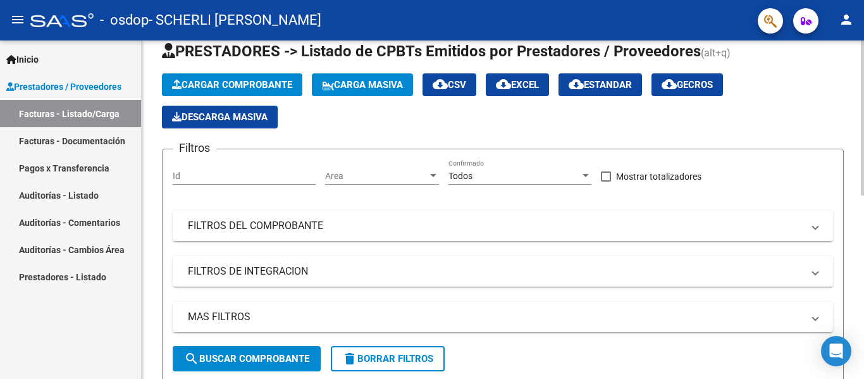
scroll to position [22, 0]
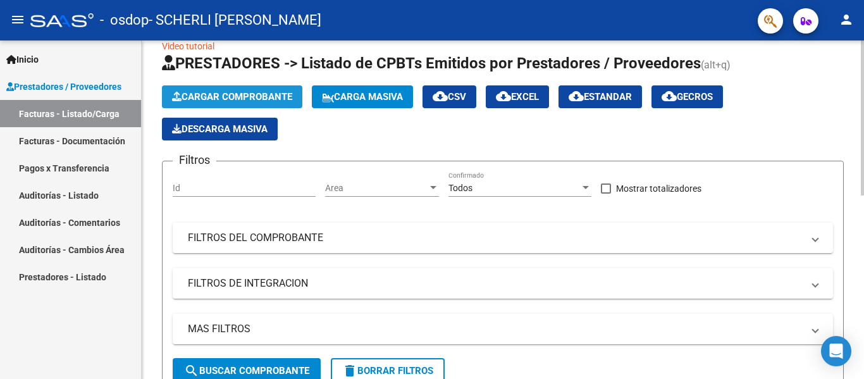
click at [225, 97] on span "Cargar Comprobante" at bounding box center [232, 96] width 120 height 11
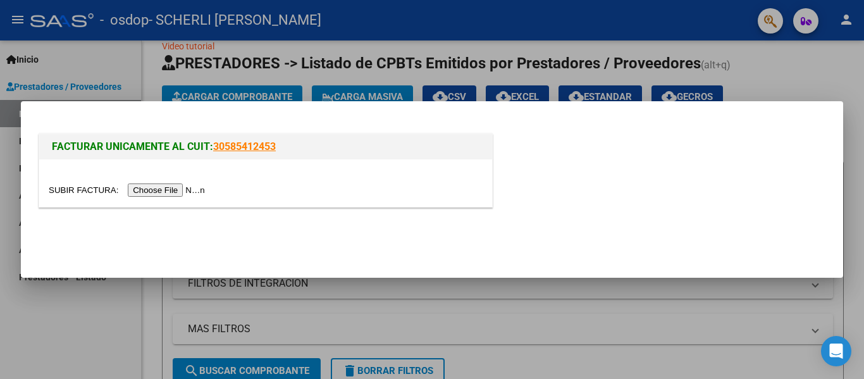
click at [180, 192] on input "file" at bounding box center [129, 189] width 160 height 13
click at [171, 192] on input "file" at bounding box center [129, 189] width 160 height 13
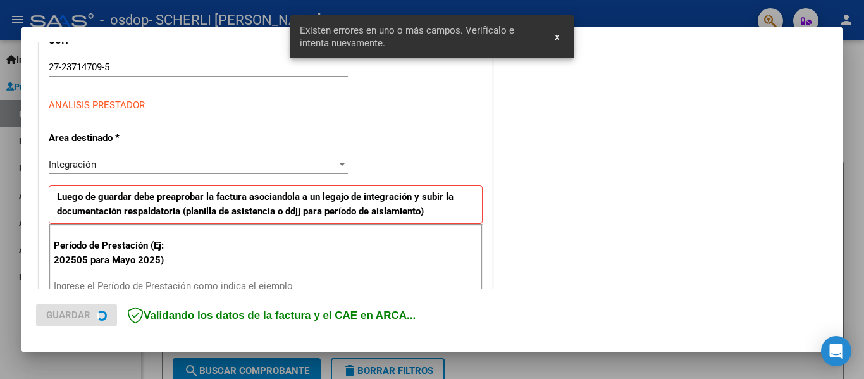
scroll to position [294, 0]
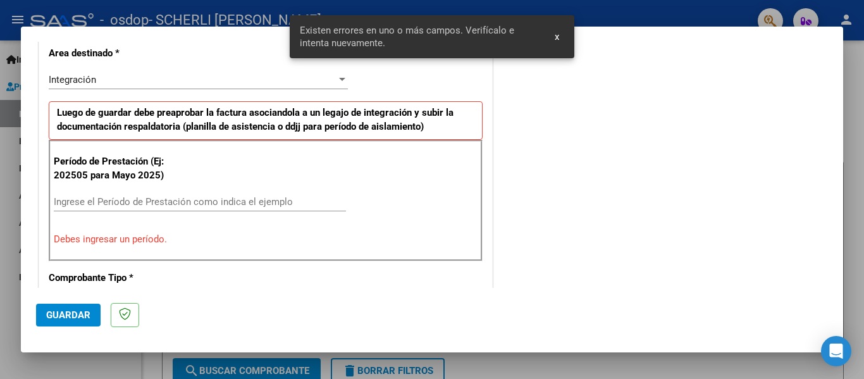
click at [113, 199] on input "Ingrese el Período de Prestación como indica el ejemplo" at bounding box center [200, 201] width 292 height 11
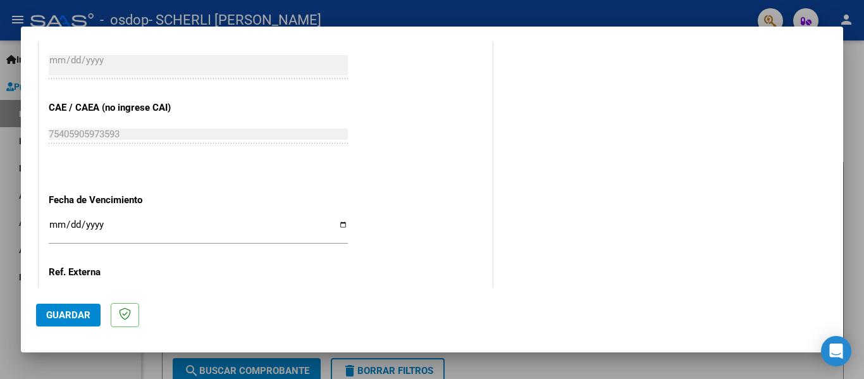
scroll to position [759, 0]
type input "202509"
click at [339, 228] on input "Ingresar la fecha" at bounding box center [198, 229] width 299 height 20
type input "2025-10-16"
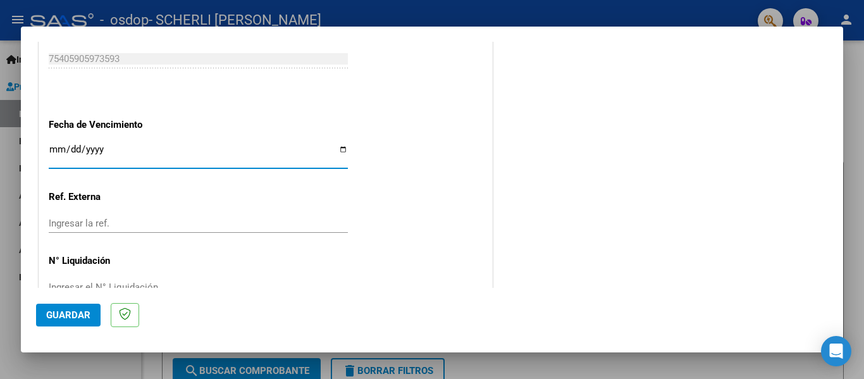
scroll to position [843, 0]
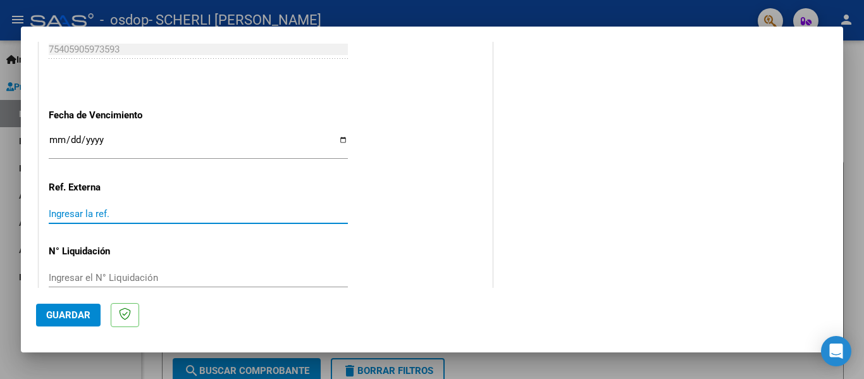
click at [166, 214] on input "Ingresar la ref." at bounding box center [198, 213] width 299 height 11
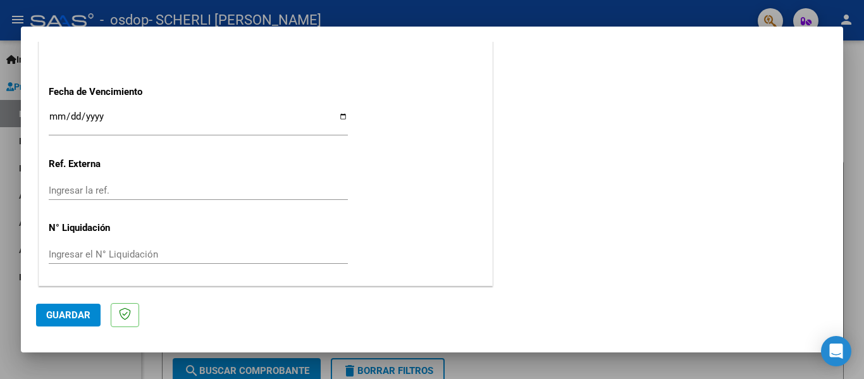
scroll to position [868, 0]
click at [178, 254] on input "Ingresar el N° Liquidación" at bounding box center [198, 253] width 299 height 11
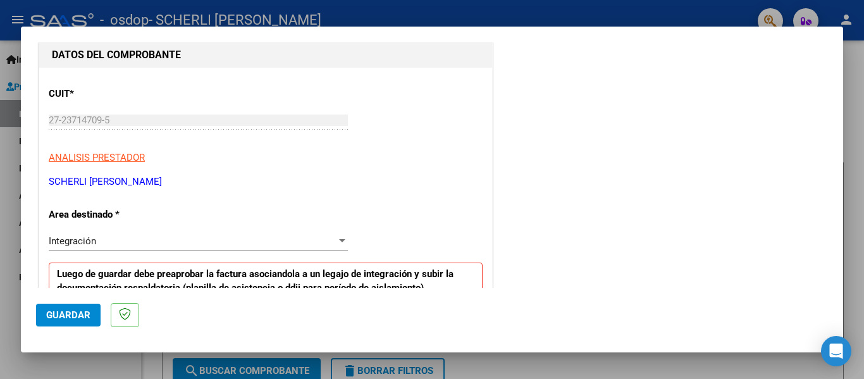
scroll to position [0, 0]
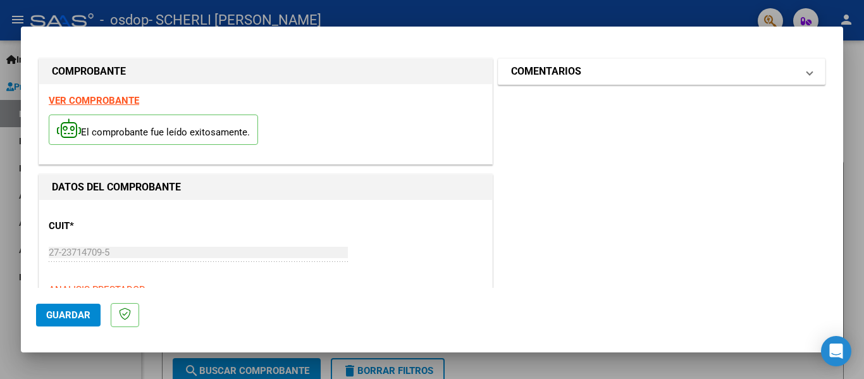
click at [551, 77] on h1 "COMENTARIOS" at bounding box center [546, 71] width 70 height 15
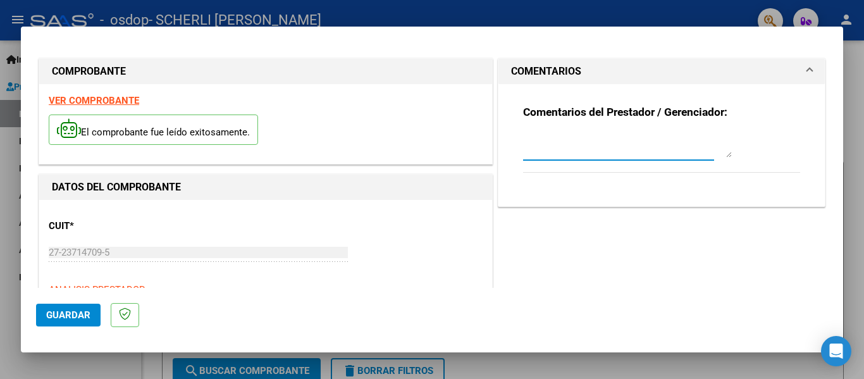
click at [554, 149] on textarea at bounding box center [627, 144] width 209 height 25
type textarea "t"
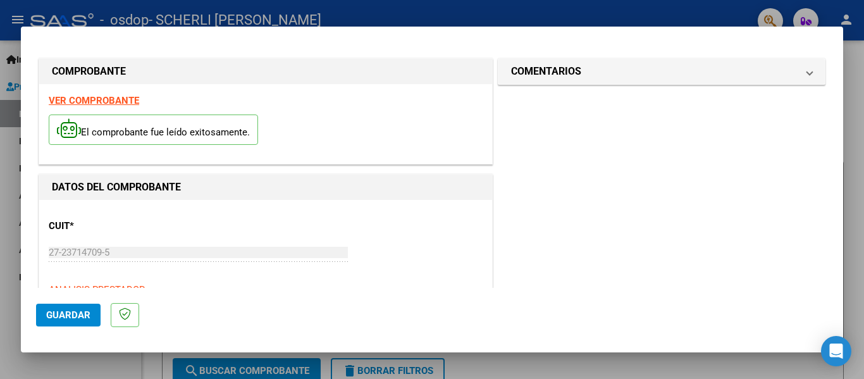
click at [73, 318] on span "Guardar" at bounding box center [68, 314] width 44 height 11
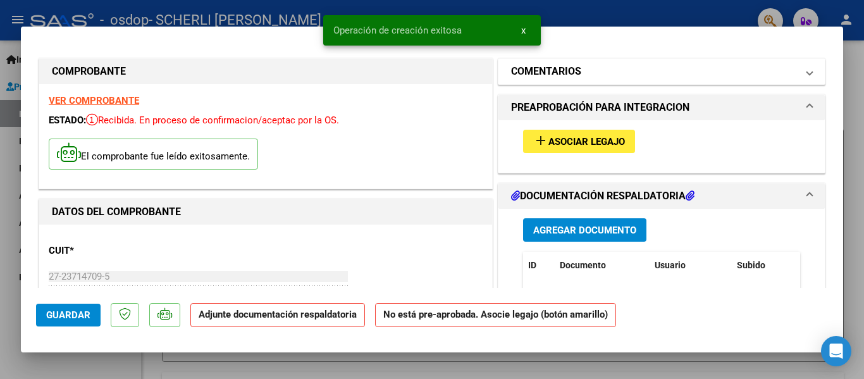
click at [807, 72] on span at bounding box center [809, 71] width 5 height 15
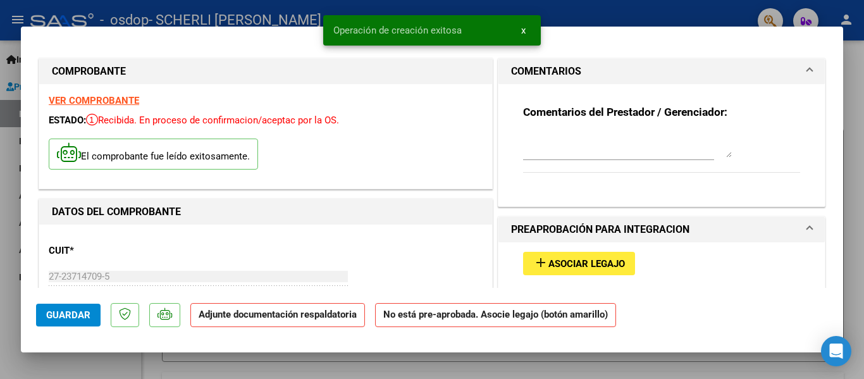
click at [672, 141] on textarea at bounding box center [627, 144] width 209 height 25
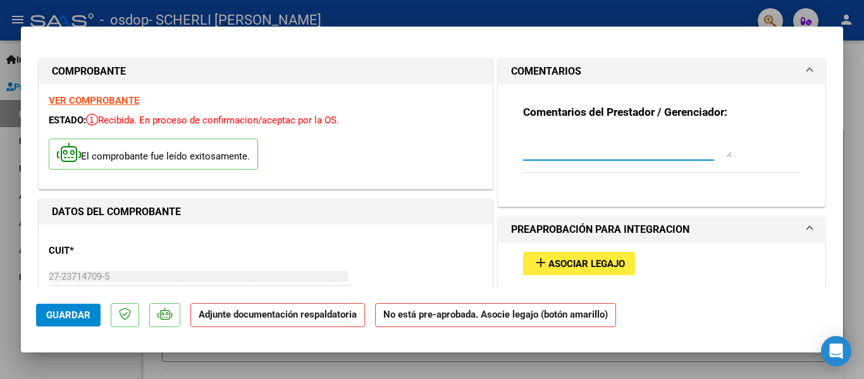
type textarea "t"
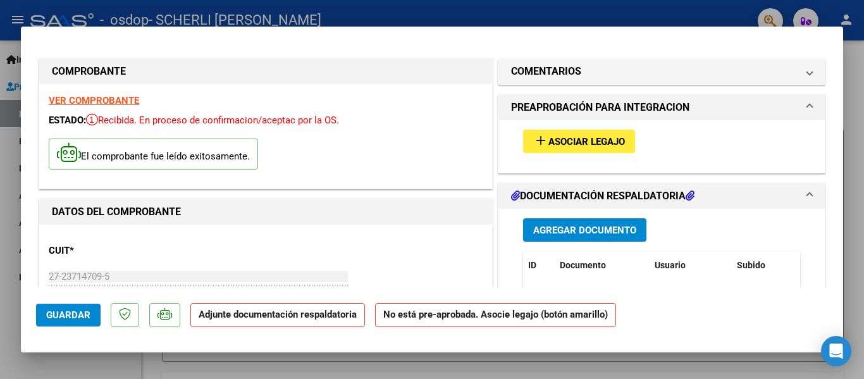
click at [606, 140] on span "Asociar Legajo" at bounding box center [587, 141] width 77 height 11
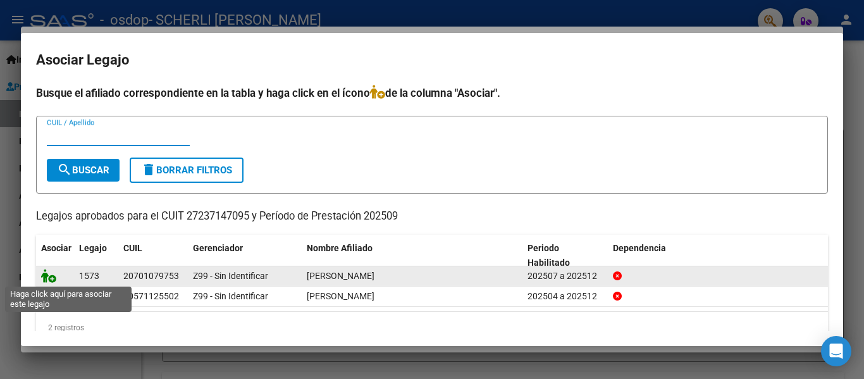
click at [49, 280] on icon at bounding box center [48, 276] width 15 height 14
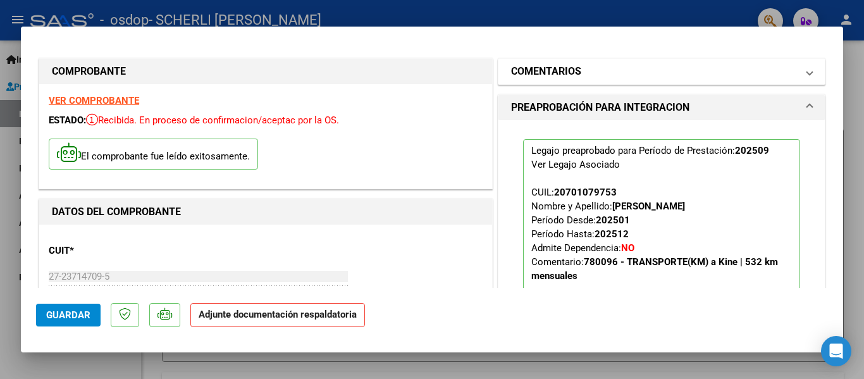
click at [730, 73] on mat-panel-title "COMENTARIOS" at bounding box center [654, 71] width 286 height 15
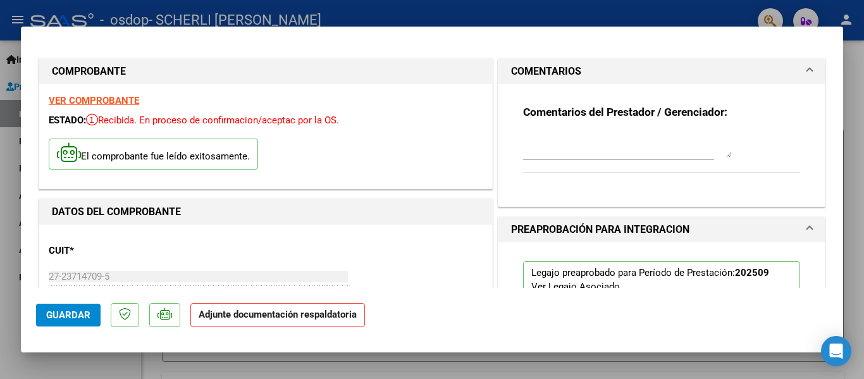
click at [648, 149] on textarea at bounding box center [627, 144] width 209 height 25
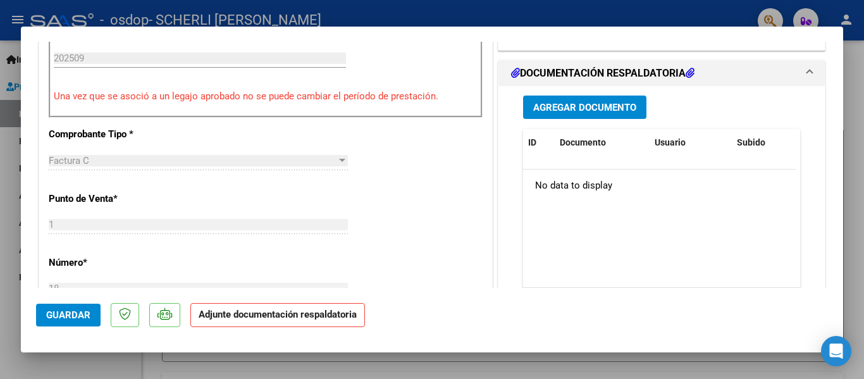
scroll to position [296, 0]
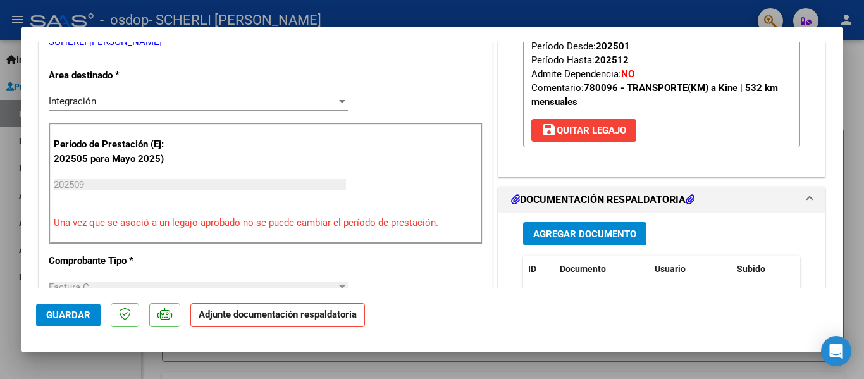
type textarea "TRANSPORTE A TERAPIAS MES 09-2025 [PERSON_NAME]"
click at [594, 240] on span "Agregar Documento" at bounding box center [584, 233] width 103 height 11
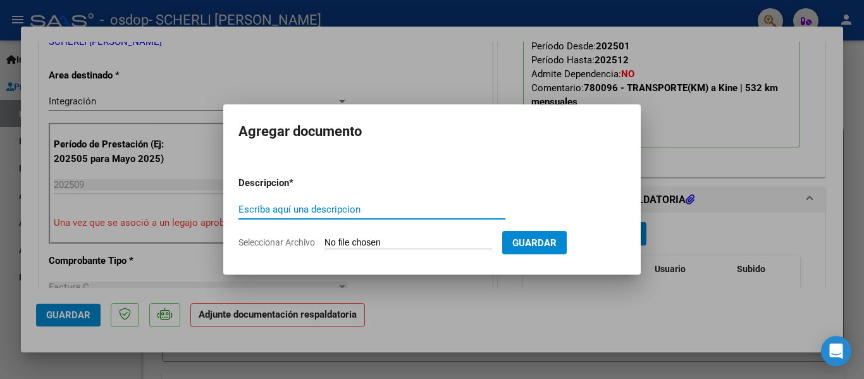
click at [297, 214] on input "Escriba aquí una descripcion" at bounding box center [372, 209] width 267 height 11
type input "PLANILLA ASISTENCIA TERAPIAS MES 09-2025"
click at [382, 241] on input "Seleccionar Archivo" at bounding box center [409, 243] width 168 height 12
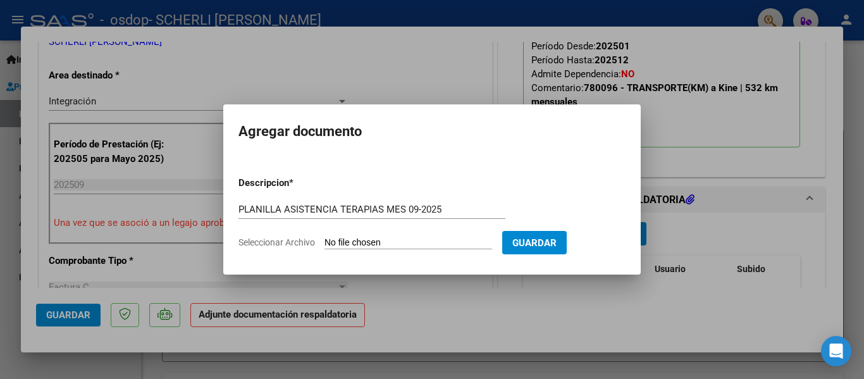
type input "C:\fakepath\Planilla Asistencia Terapias Kinesiología Matilda Altamirano 09-202…"
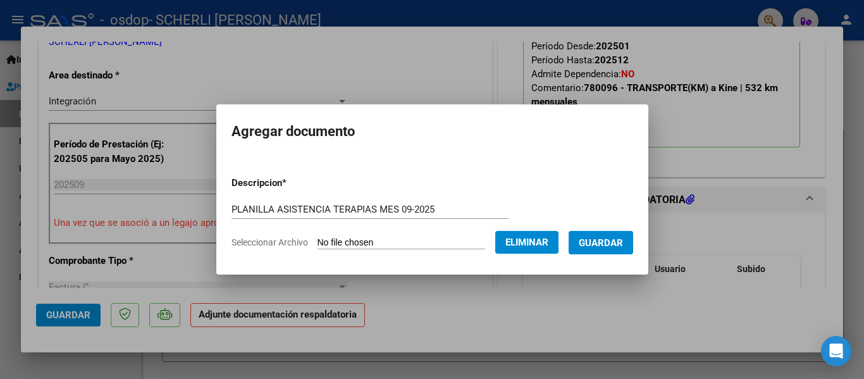
click at [623, 244] on span "Guardar" at bounding box center [601, 242] width 44 height 11
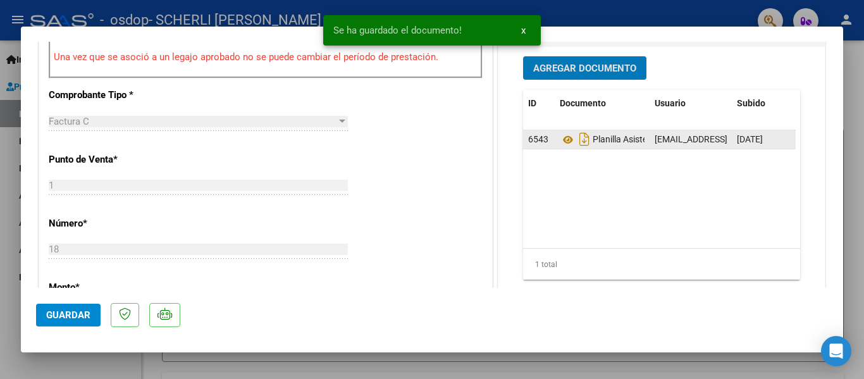
scroll to position [464, 0]
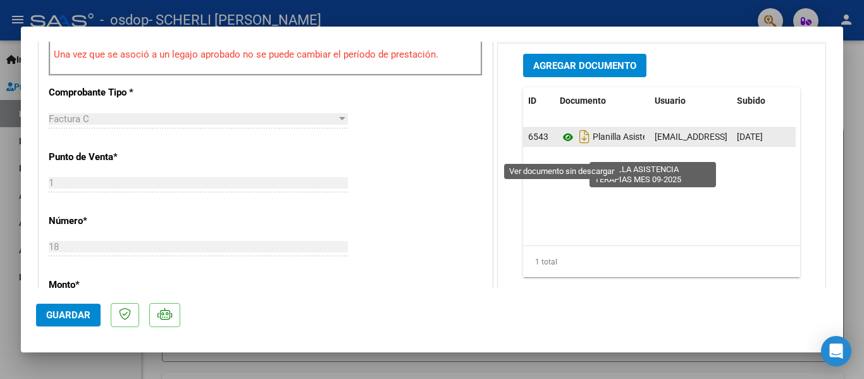
click at [562, 145] on icon at bounding box center [568, 137] width 16 height 15
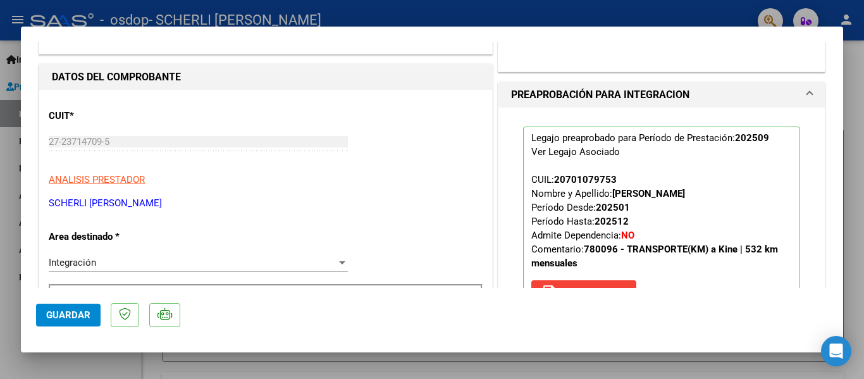
scroll to position [253, 0]
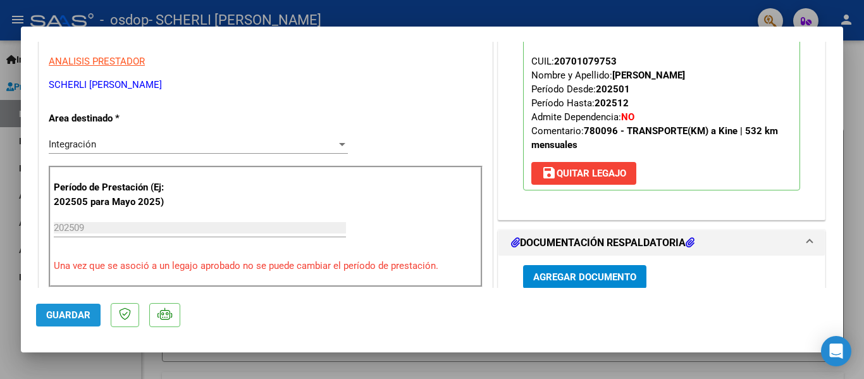
click at [59, 316] on span "Guardar" at bounding box center [68, 314] width 44 height 11
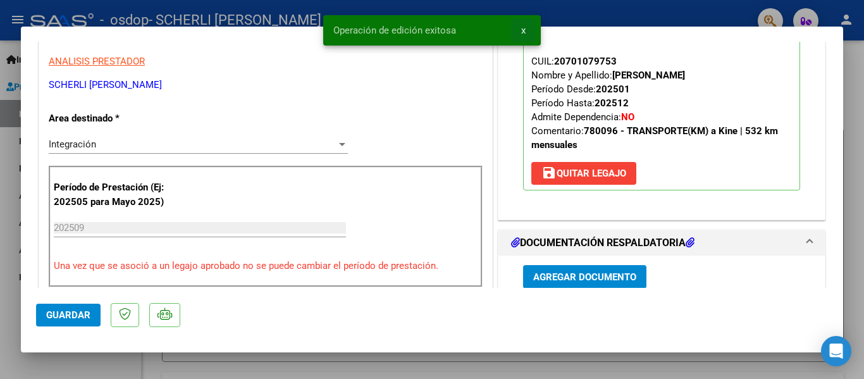
click at [525, 31] on span "x" at bounding box center [523, 30] width 4 height 11
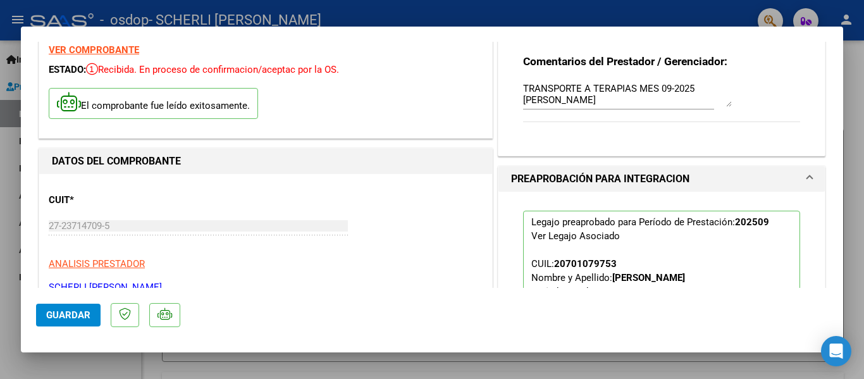
scroll to position [0, 0]
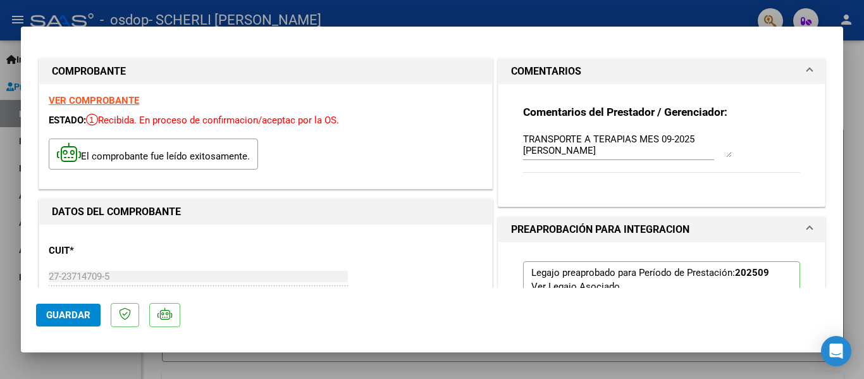
click at [651, 16] on div at bounding box center [432, 189] width 864 height 379
type input "$ 0,00"
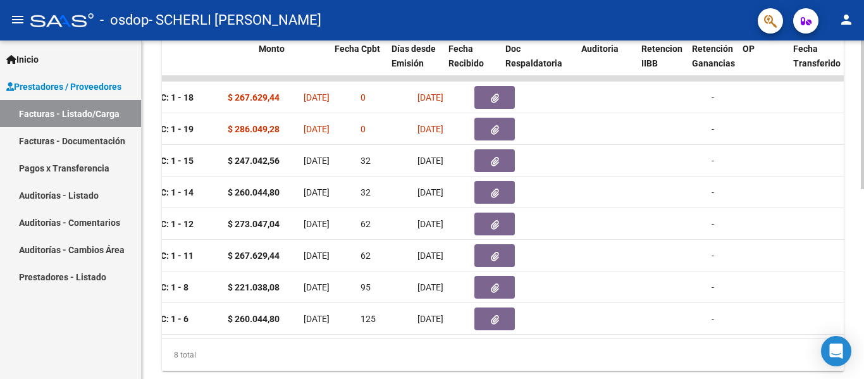
scroll to position [0, 552]
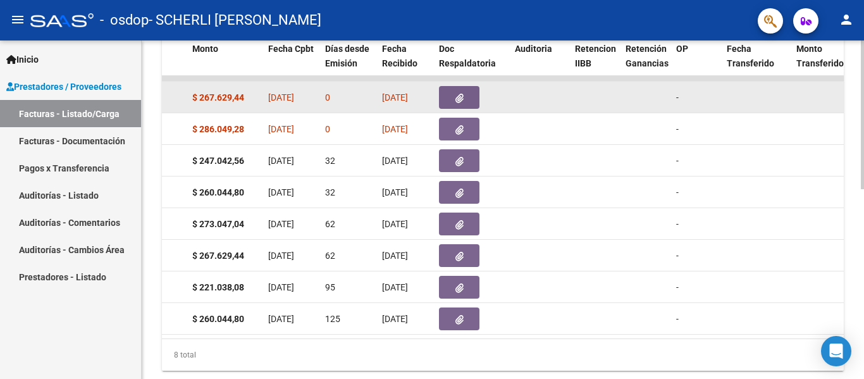
click at [461, 97] on icon "button" at bounding box center [460, 98] width 8 height 9
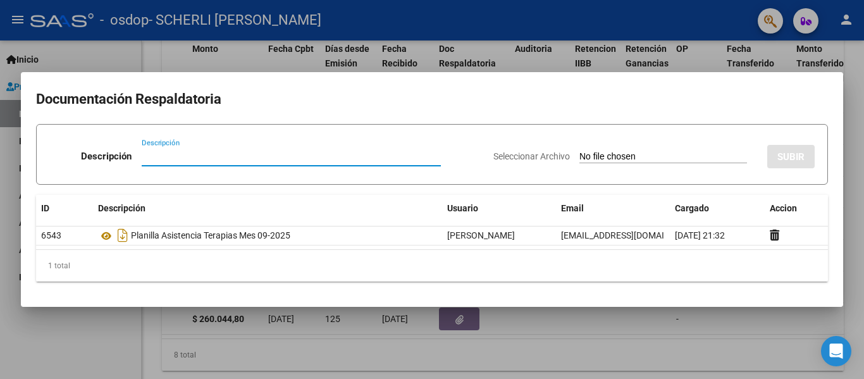
click at [742, 329] on div at bounding box center [432, 189] width 864 height 379
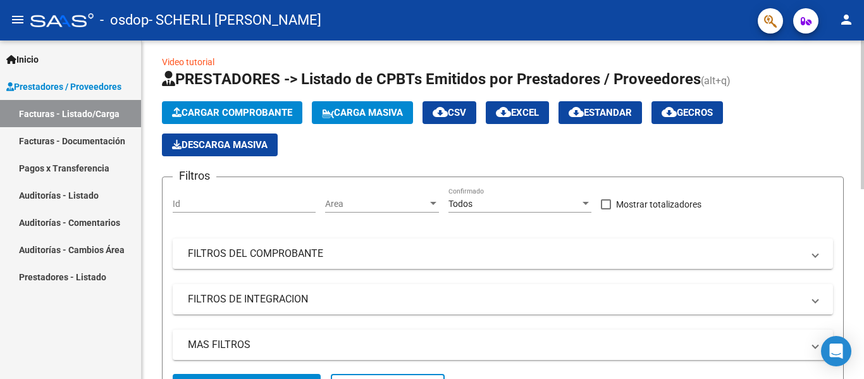
scroll to position [0, 0]
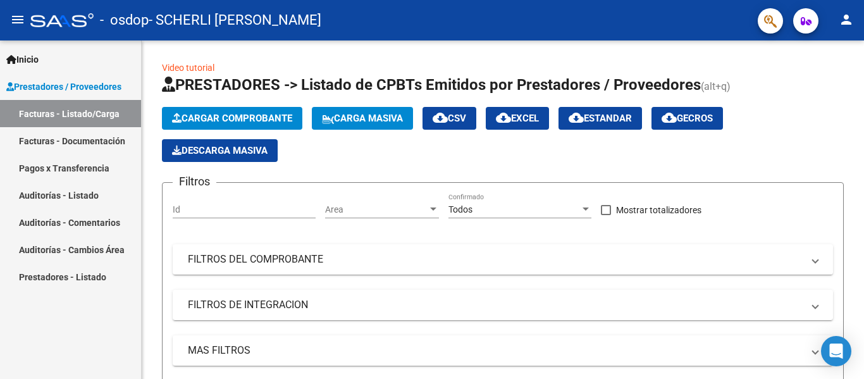
click at [63, 171] on link "Pagos x Transferencia" at bounding box center [70, 167] width 141 height 27
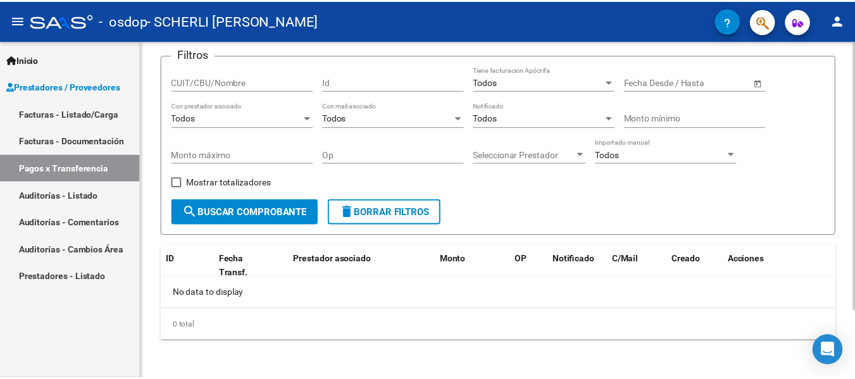
scroll to position [85, 0]
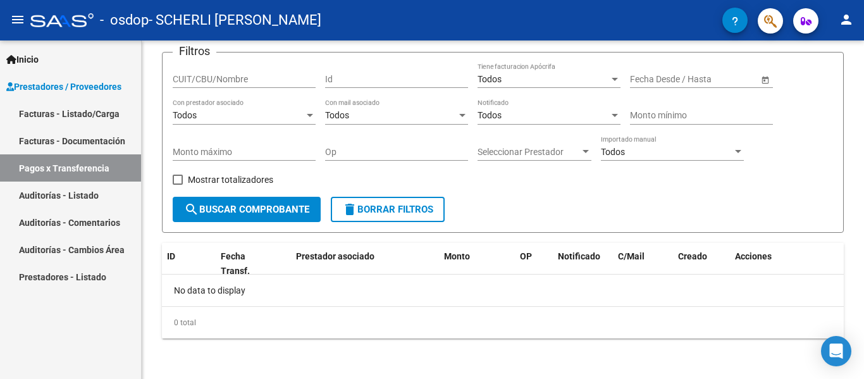
click at [35, 59] on span "Inicio" at bounding box center [22, 60] width 32 height 14
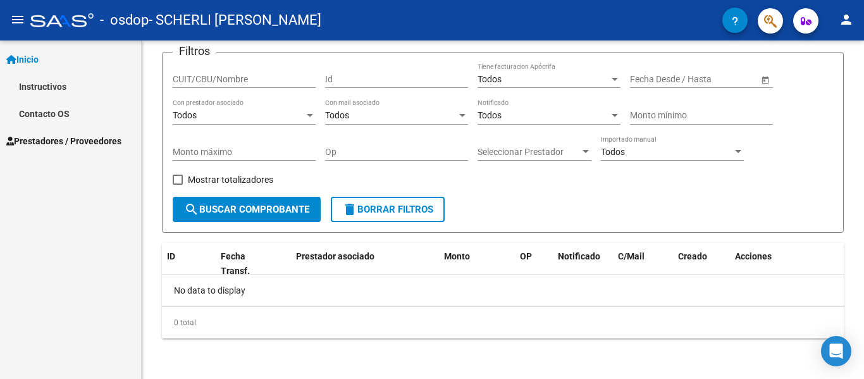
click at [852, 18] on mat-icon "person" at bounding box center [846, 19] width 15 height 15
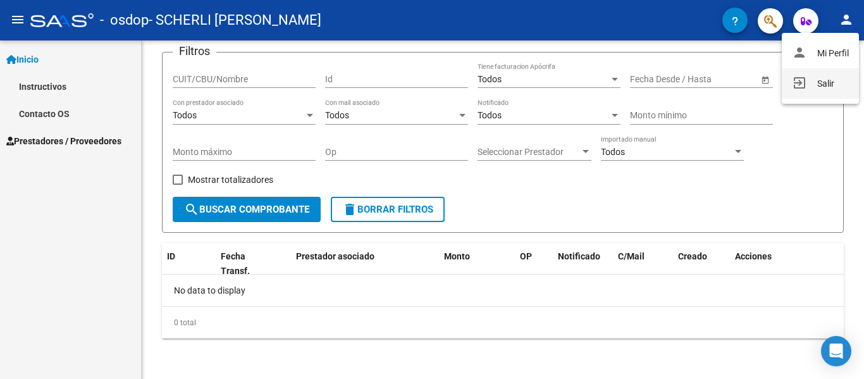
click at [829, 87] on button "exit_to_app Salir" at bounding box center [820, 83] width 77 height 30
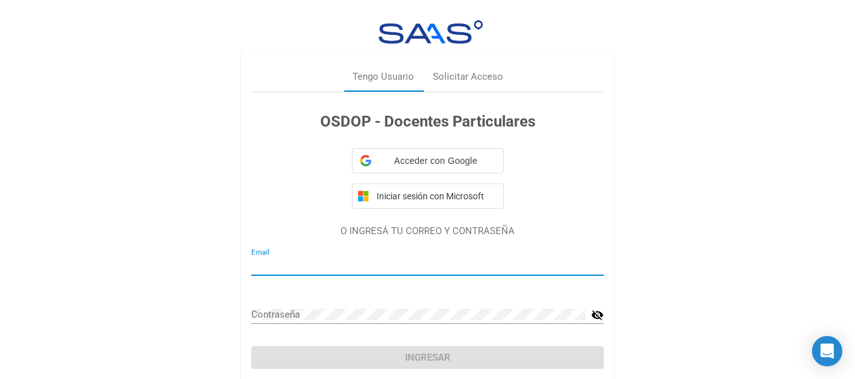
type input "[EMAIL_ADDRESS][DOMAIN_NAME]"
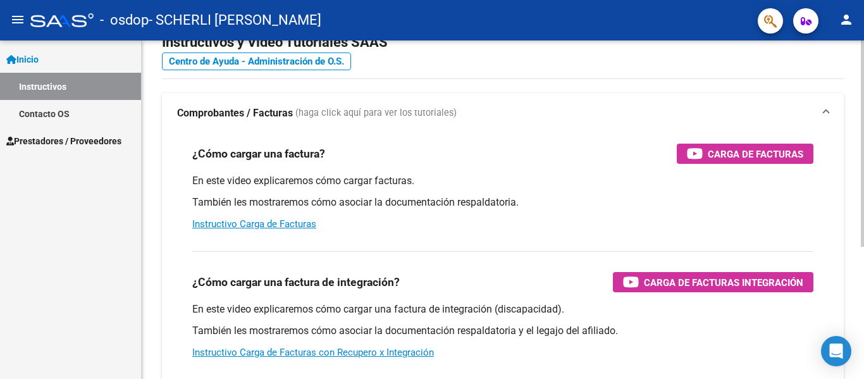
scroll to position [169, 0]
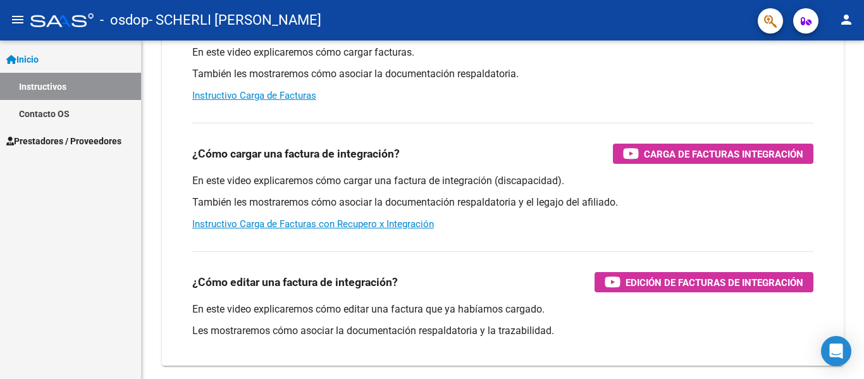
click at [58, 144] on span "Prestadores / Proveedores" at bounding box center [63, 141] width 115 height 14
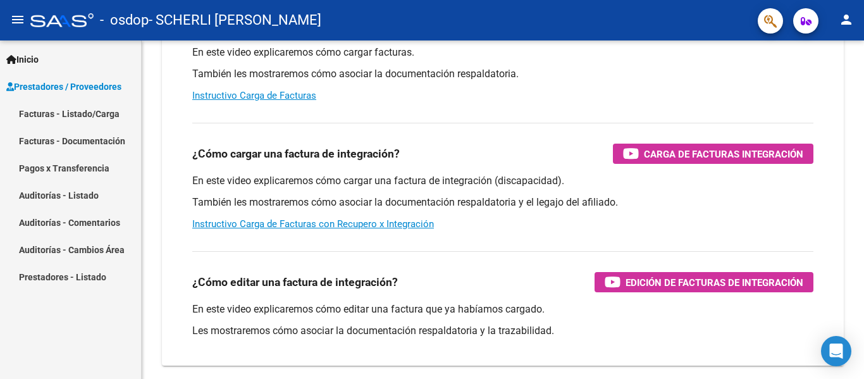
click at [85, 117] on link "Facturas - Listado/Carga" at bounding box center [70, 113] width 141 height 27
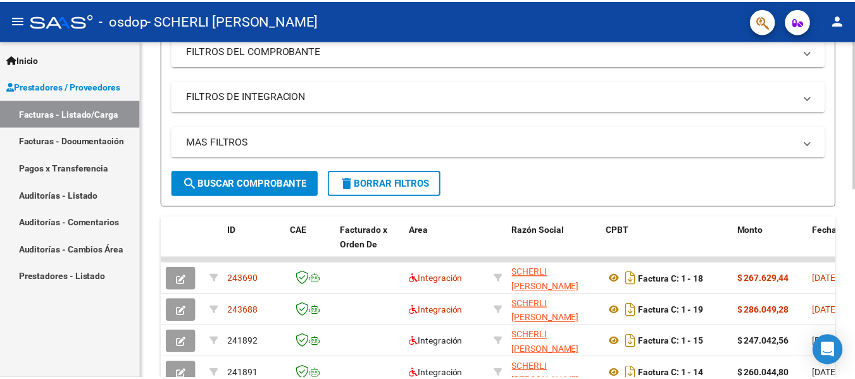
scroll to position [169, 0]
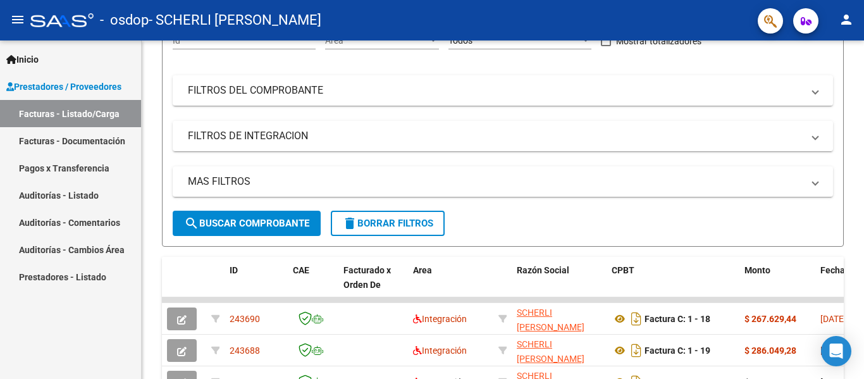
click at [847, 19] on mat-icon "person" at bounding box center [846, 19] width 15 height 15
click at [813, 85] on button "exit_to_app Salir" at bounding box center [820, 83] width 77 height 30
